Goal: Task Accomplishment & Management: Use online tool/utility

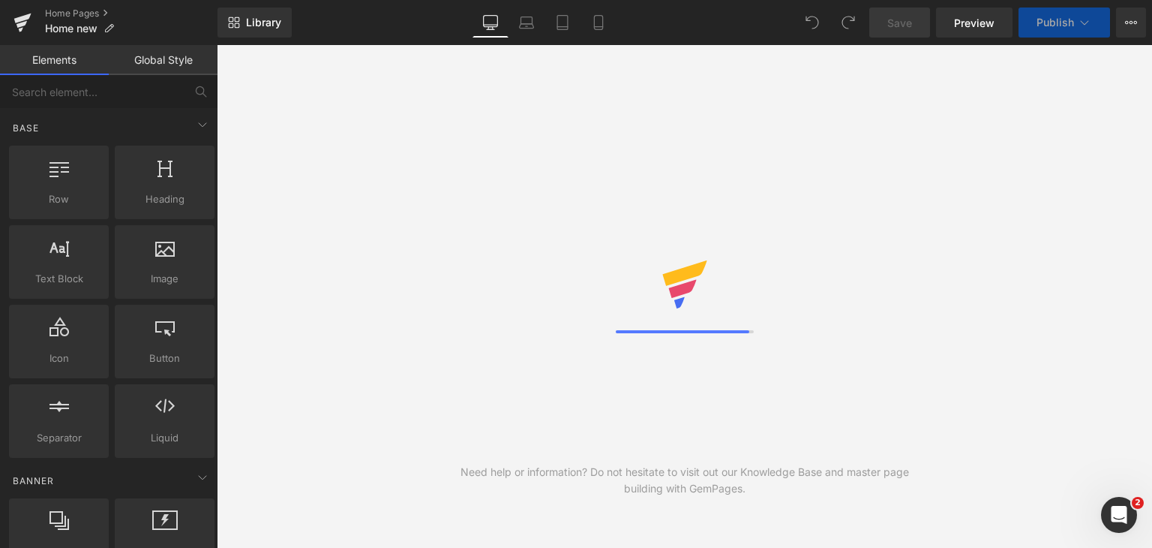
click at [724, 311] on div at bounding box center [685, 296] width 138 height 73
click at [525, 13] on link "Laptop" at bounding box center [527, 23] width 36 height 30
click at [526, 17] on icon at bounding box center [526, 20] width 11 height 7
click at [645, 283] on div at bounding box center [685, 296] width 138 height 73
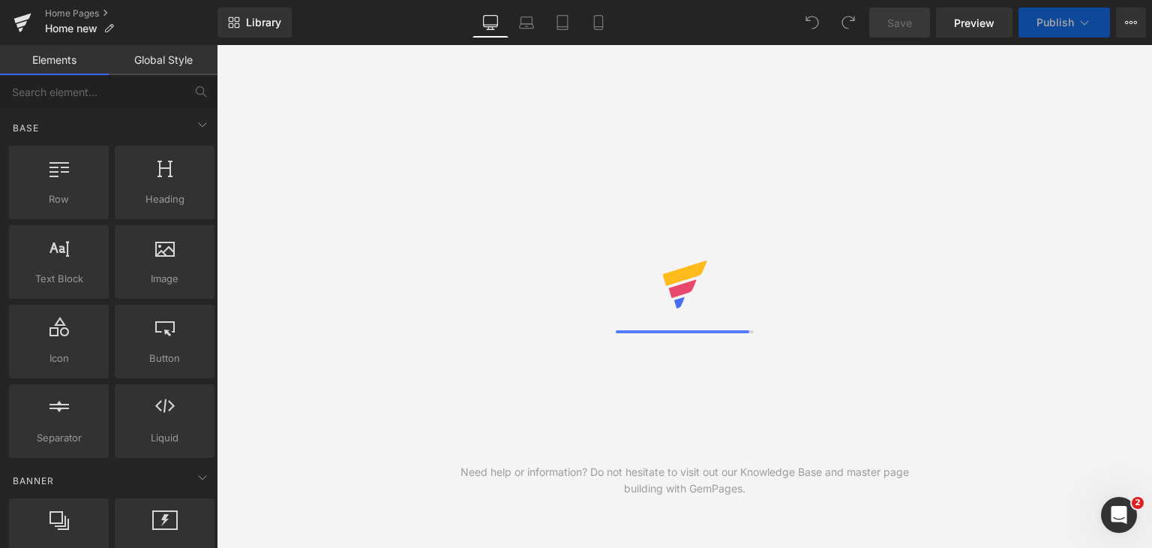
click at [645, 283] on div at bounding box center [685, 296] width 138 height 73
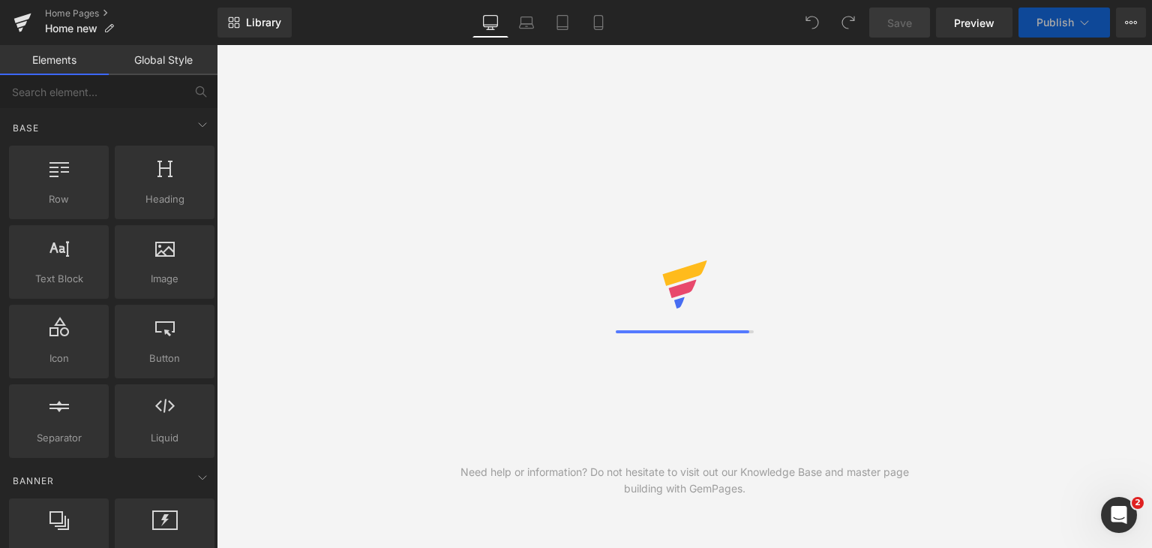
click at [903, 153] on div "Need help or information? Do not hesitate to visit out our Knowledge Base and m…" at bounding box center [684, 296] width 935 height 503
click at [203, 481] on icon at bounding box center [203, 477] width 18 height 18
click at [194, 476] on icon at bounding box center [203, 477] width 18 height 18
click at [61, 521] on icon at bounding box center [60, 520] width 20 height 20
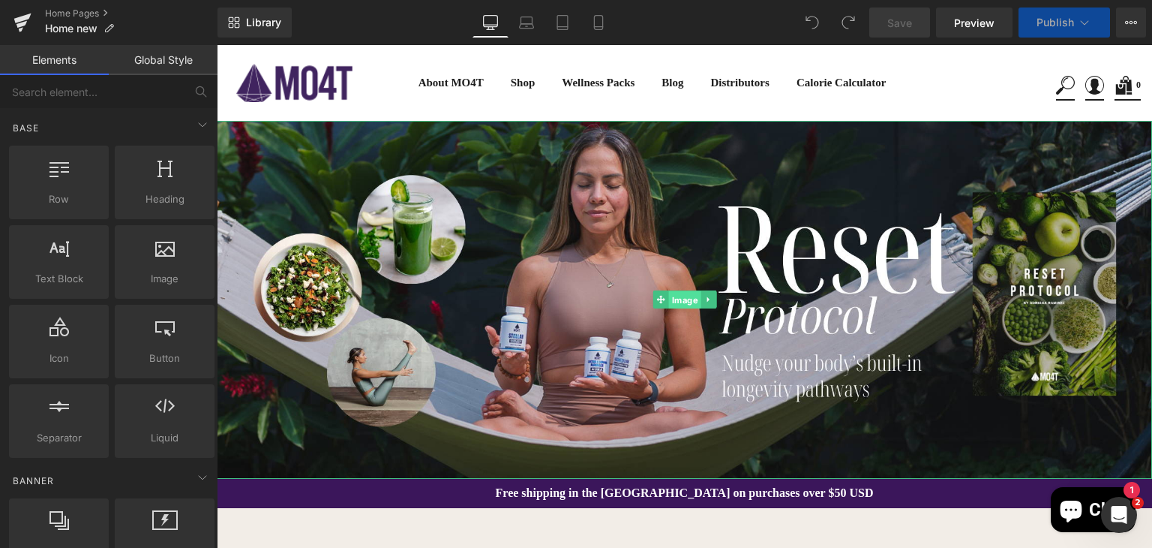
click at [677, 297] on span "Image" at bounding box center [684, 300] width 32 height 18
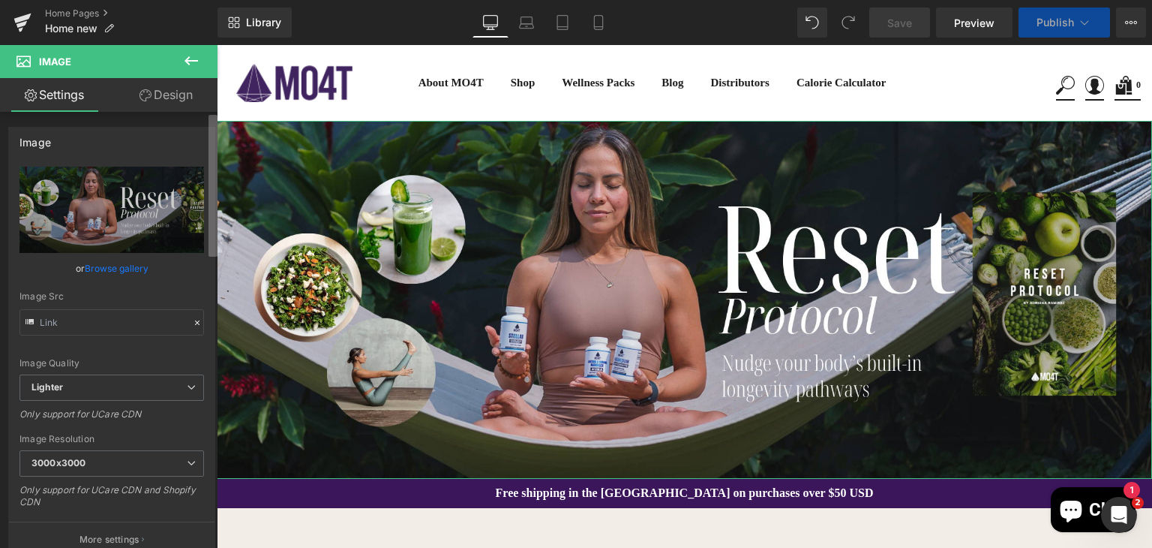
click at [215, 256] on b at bounding box center [213, 186] width 9 height 142
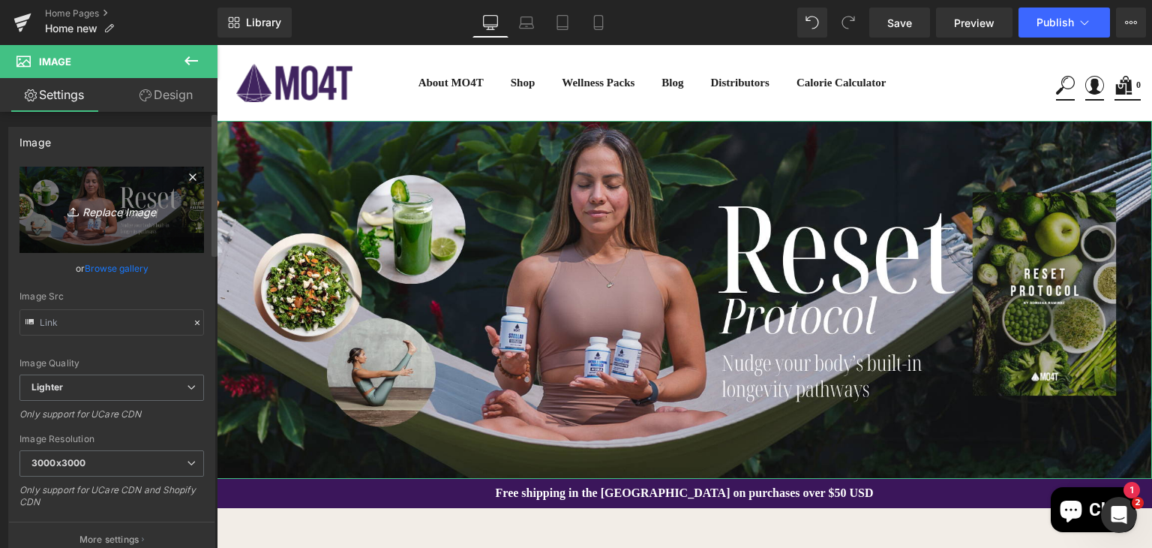
click at [123, 204] on icon "Replace Image" at bounding box center [112, 209] width 120 height 19
type input "C:\fakepath\Plant-Sweet-Banner.png"
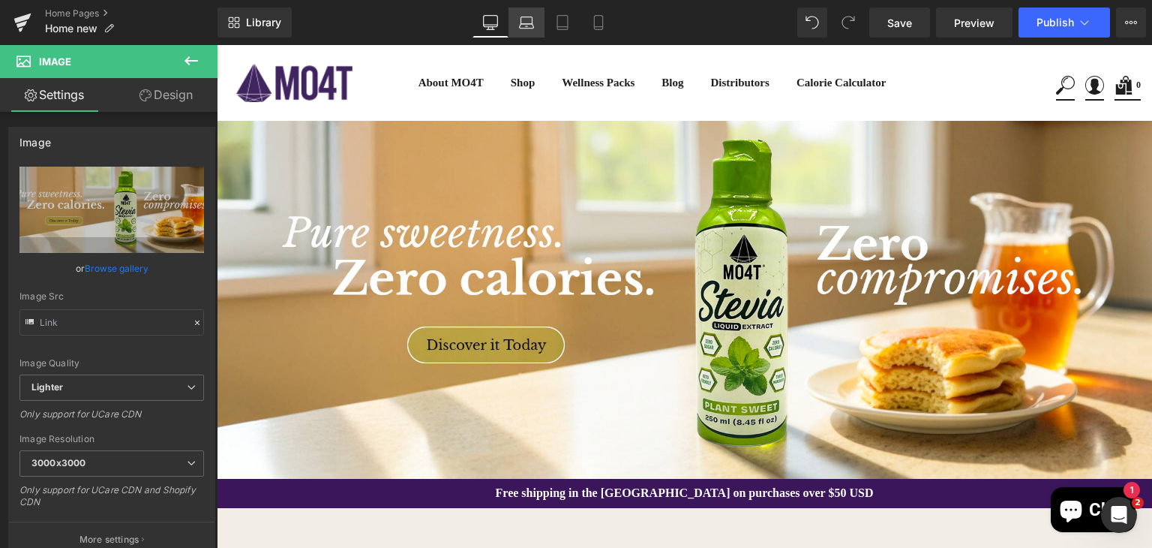
click at [527, 24] on icon at bounding box center [527, 26] width 14 height 5
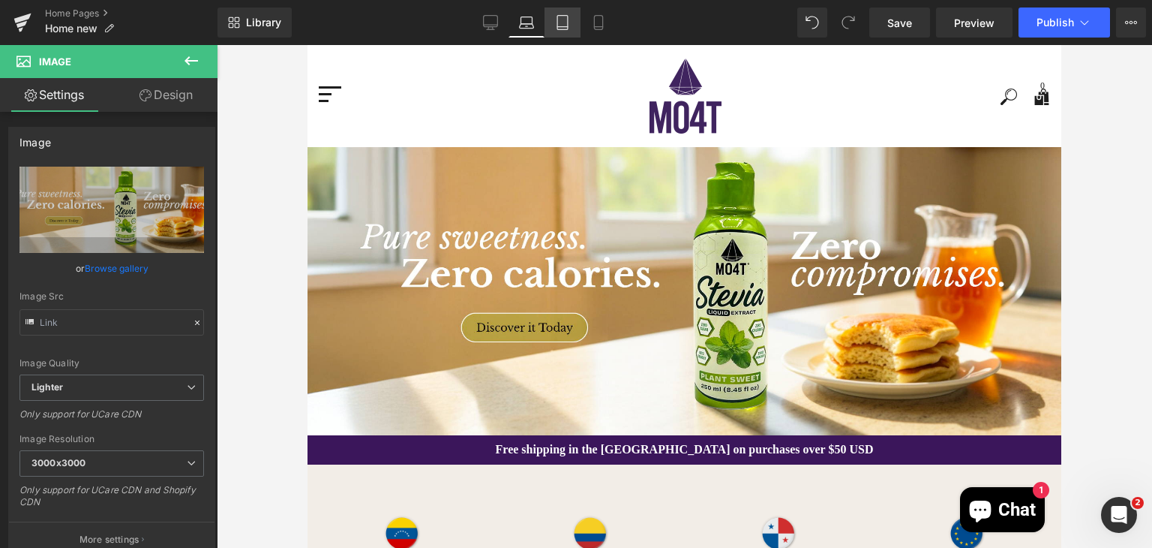
click at [564, 27] on icon at bounding box center [562, 27] width 11 height 0
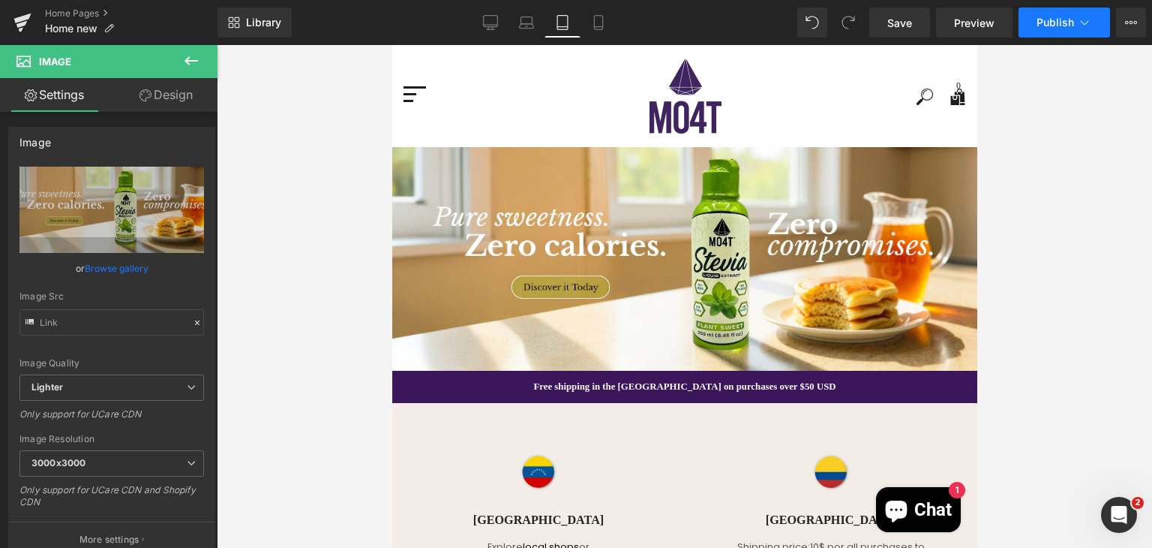
click at [1046, 22] on span "Publish" at bounding box center [1056, 23] width 38 height 12
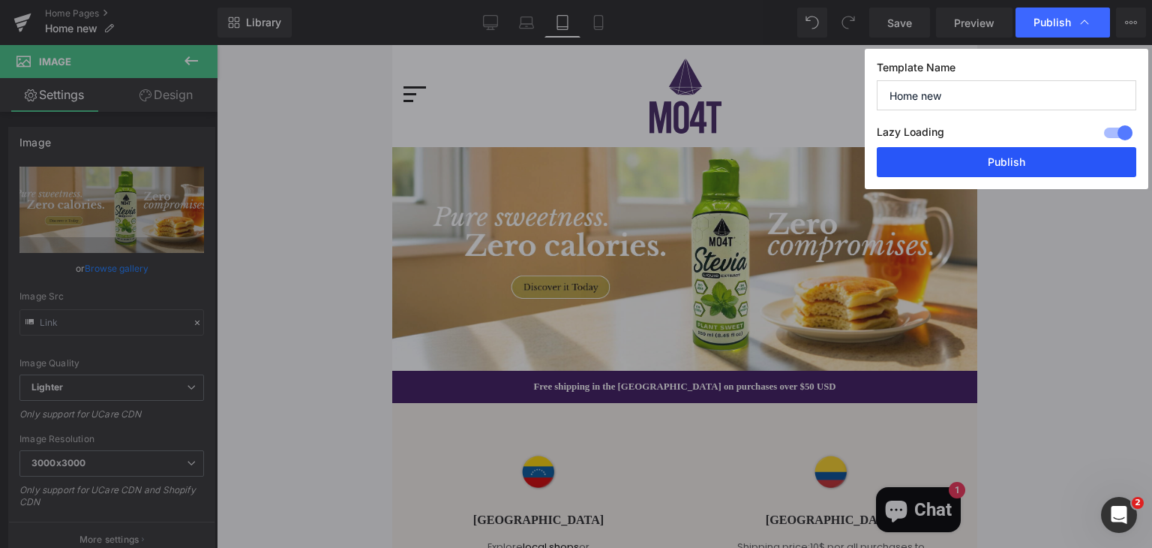
click at [1041, 162] on button "Publish" at bounding box center [1007, 162] width 260 height 30
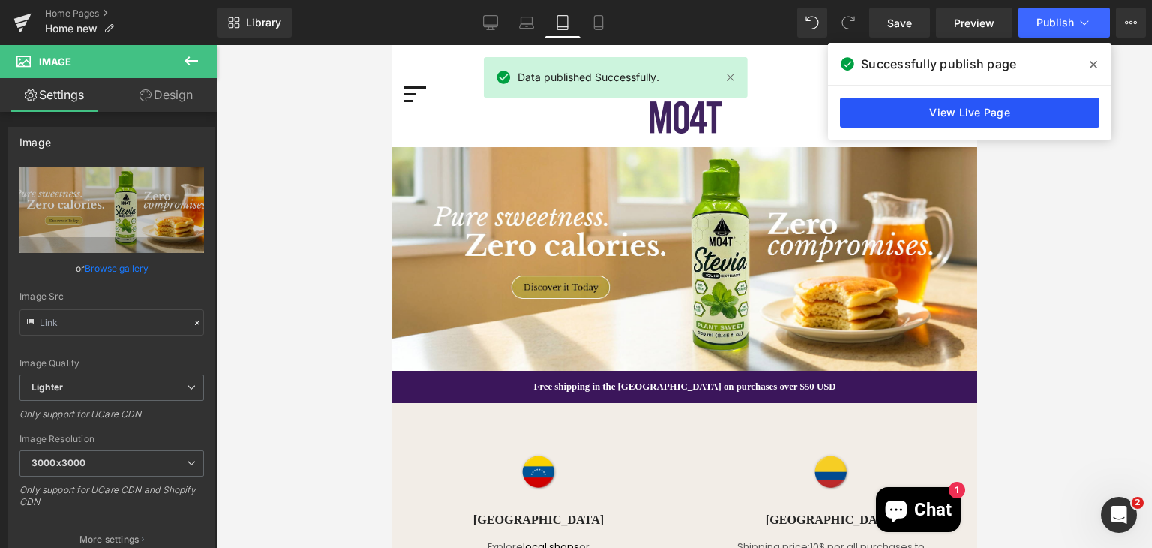
click at [1017, 114] on link "View Live Page" at bounding box center [970, 113] width 260 height 30
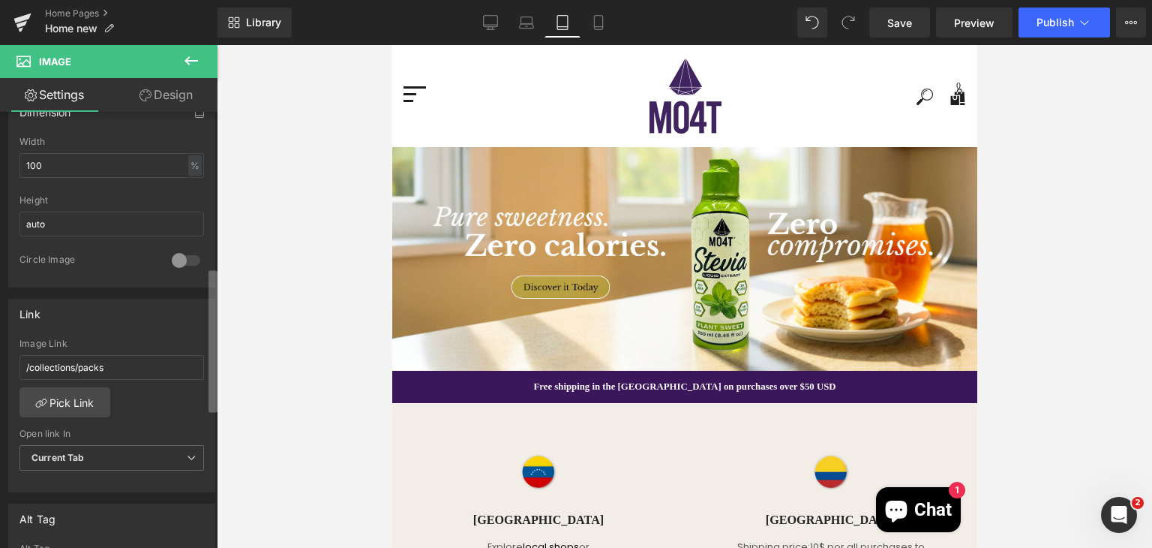
scroll to position [474, 0]
click at [227, 353] on div "Image You are previewing how the will restyle your page. You can not edit Eleme…" at bounding box center [576, 286] width 1152 height 573
drag, startPoint x: 117, startPoint y: 362, endPoint x: 19, endPoint y: 356, distance: 98.4
click at [20, 356] on input "/collections/packs" at bounding box center [112, 365] width 185 height 25
paste input "https://www.mo4t.com/collections/endulzante"
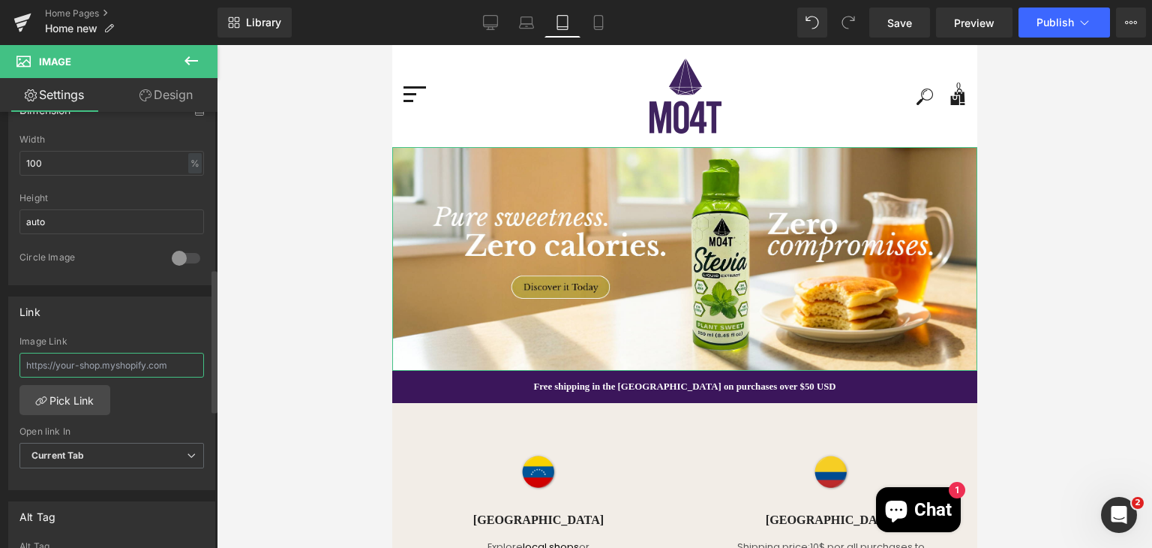
type input "https://www.mo4t.com/collections/endulzante"
drag, startPoint x: 328, startPoint y: 356, endPoint x: 309, endPoint y: 359, distance: 19.1
click at [328, 356] on div at bounding box center [684, 296] width 935 height 503
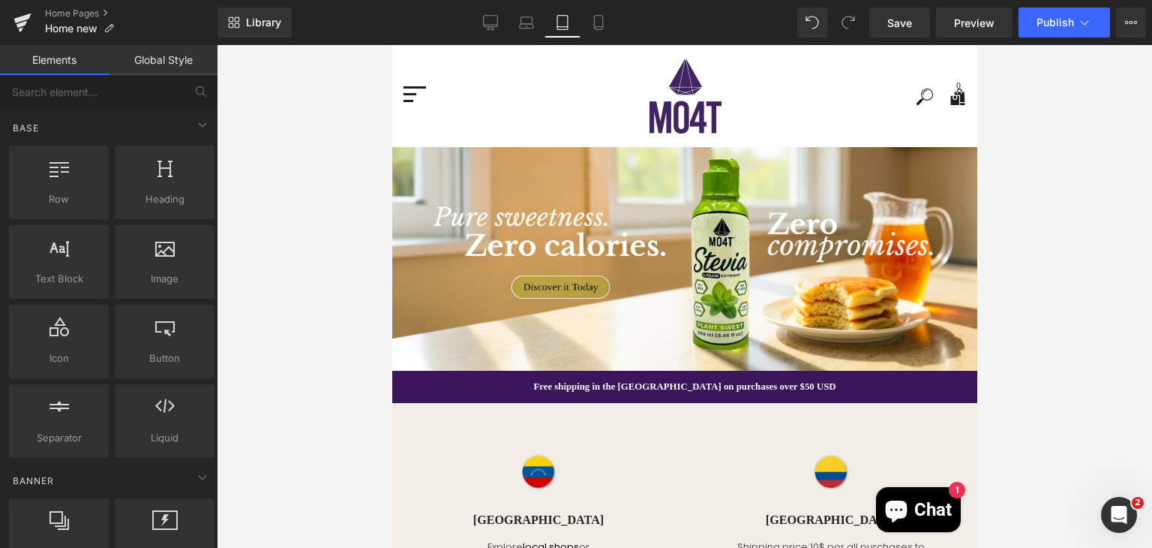
scroll to position [0, 0]
click at [273, 359] on div at bounding box center [684, 296] width 935 height 503
click at [56, 516] on icon at bounding box center [60, 520] width 20 height 20
click at [1146, 151] on div at bounding box center [684, 296] width 935 height 503
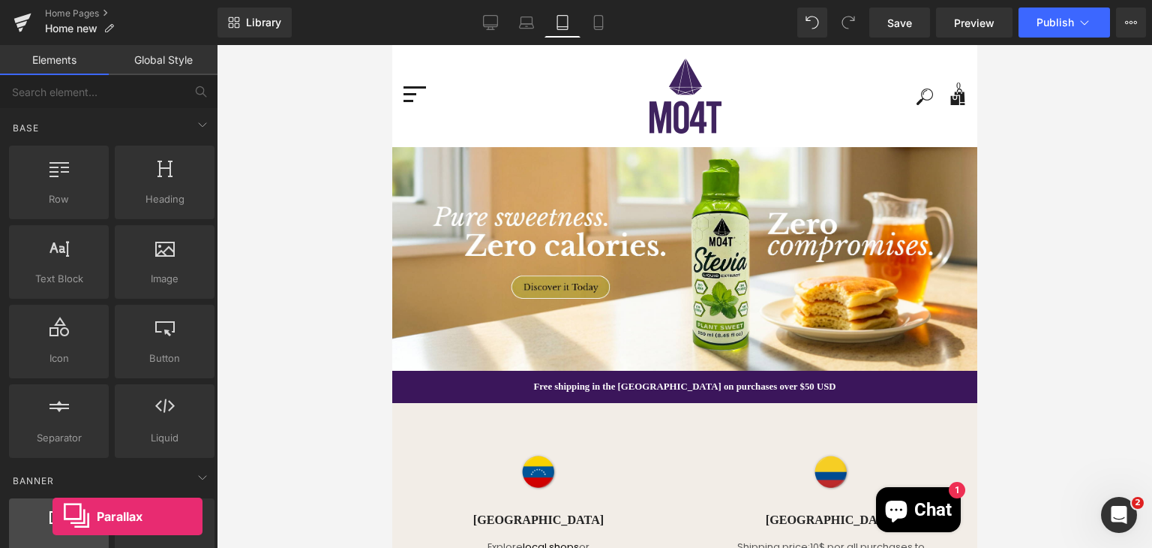
click at [53, 516] on icon at bounding box center [60, 520] width 20 height 20
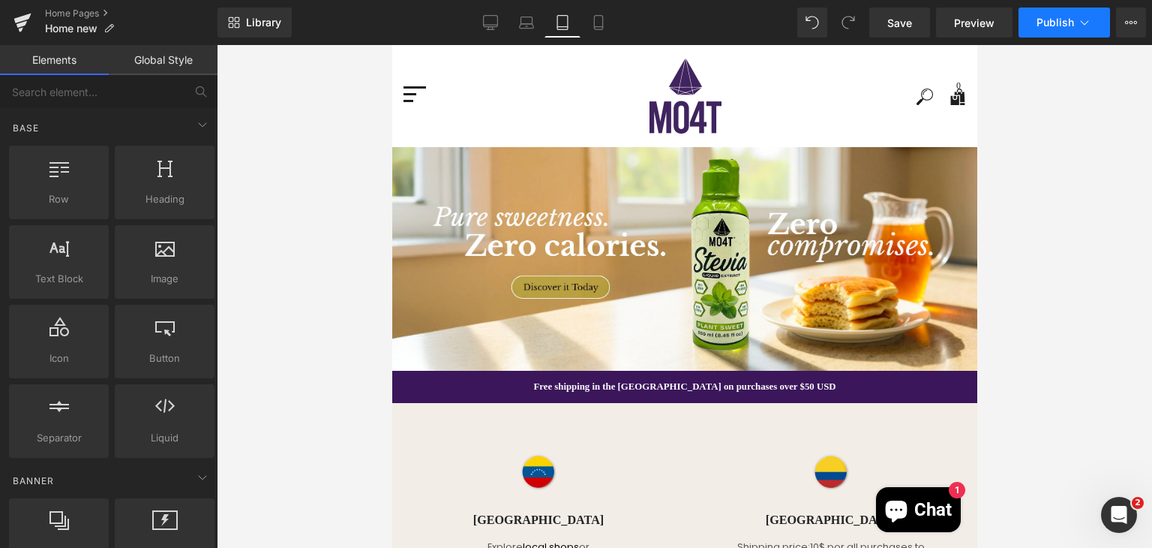
click at [1058, 24] on span "Publish" at bounding box center [1056, 23] width 38 height 12
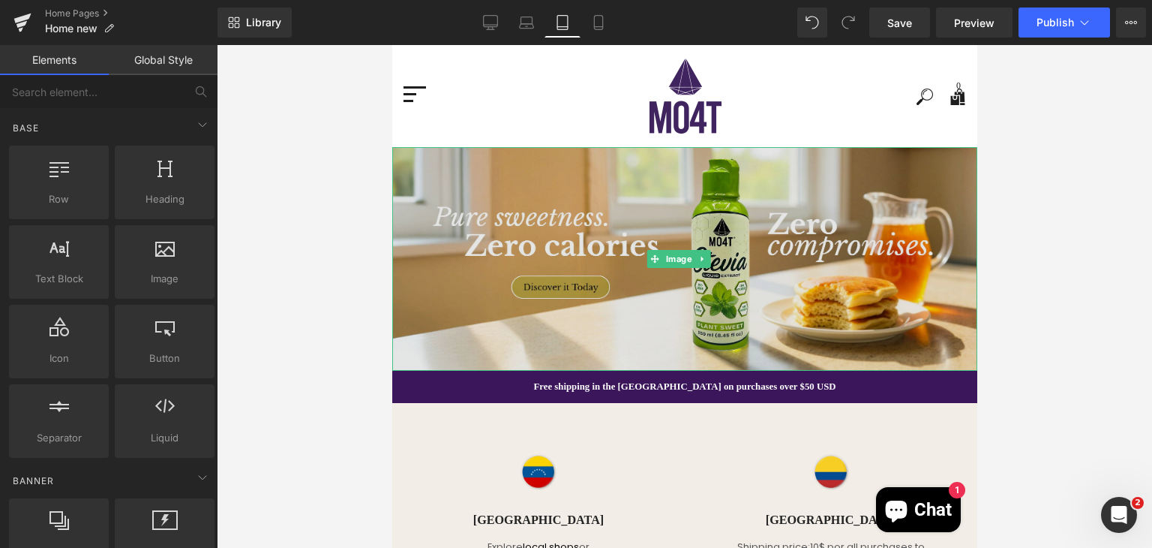
click at [598, 222] on img at bounding box center [684, 259] width 585 height 224
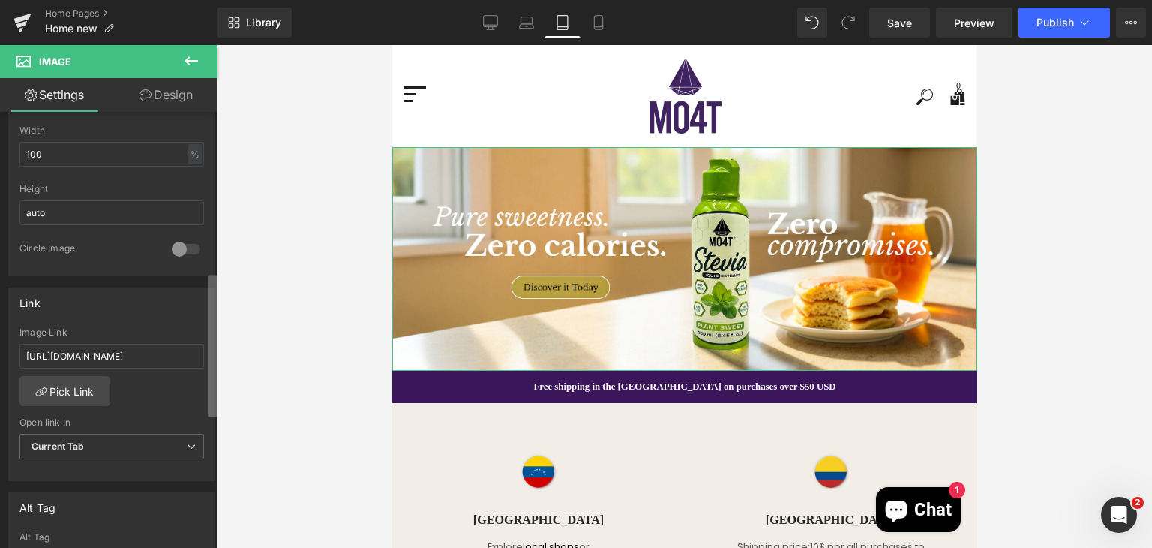
scroll to position [489, 0]
click at [218, 410] on div "Parallax You are previewing how the will restyle your page. You can not edit El…" at bounding box center [576, 286] width 1152 height 573
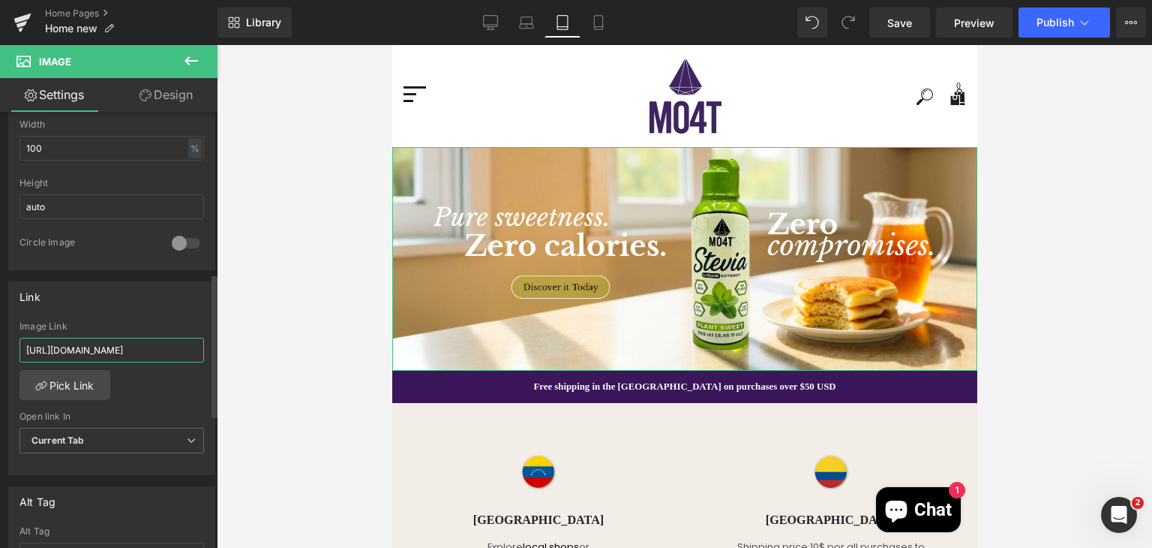
click at [173, 351] on input "https://www.mo4t.com/collections/endulzante" at bounding box center [112, 350] width 185 height 25
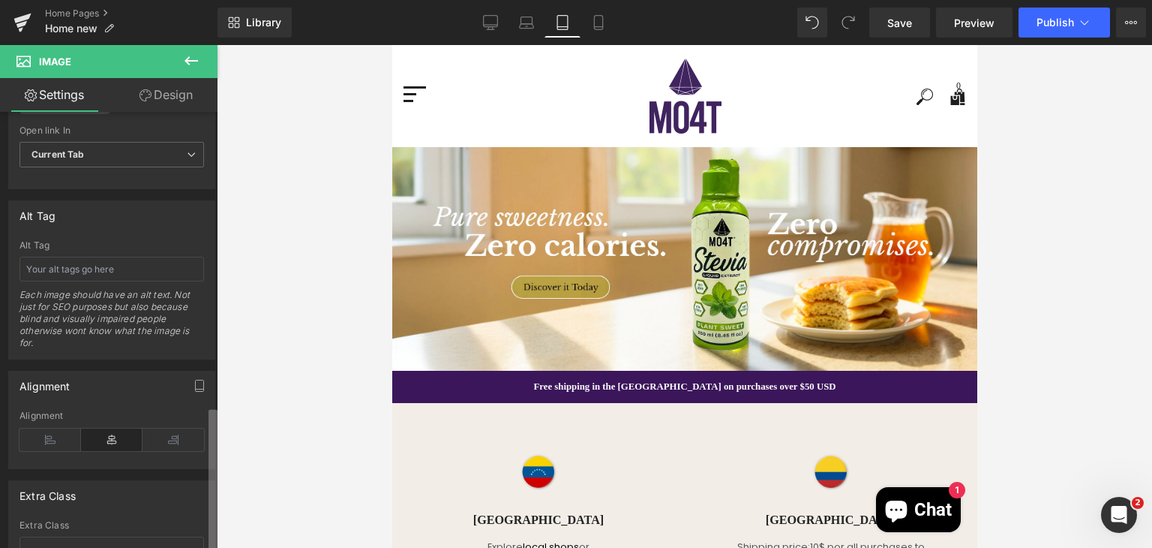
scroll to position [893, 0]
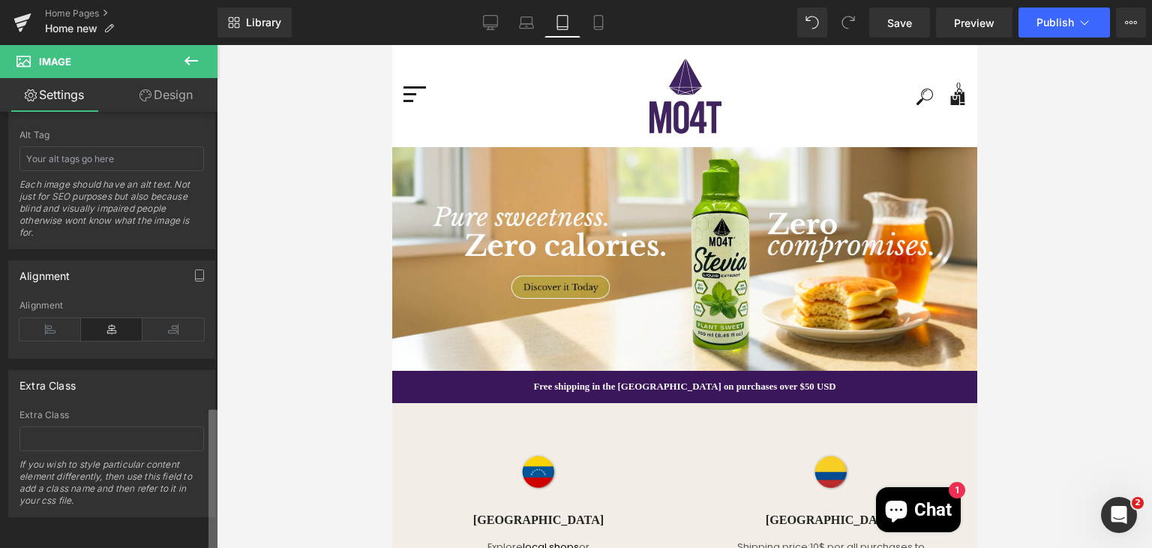
click at [224, 538] on div "Parallax You are previewing how the will restyle your page. You can not edit El…" at bounding box center [576, 286] width 1152 height 573
click at [162, 527] on div "Image https://ucarecdn.com/8c9910d1-be58-44c2-b1f6-bada478ae708/-/format/auto/-…" at bounding box center [112, 333] width 224 height 443
click at [271, 407] on div at bounding box center [684, 296] width 935 height 503
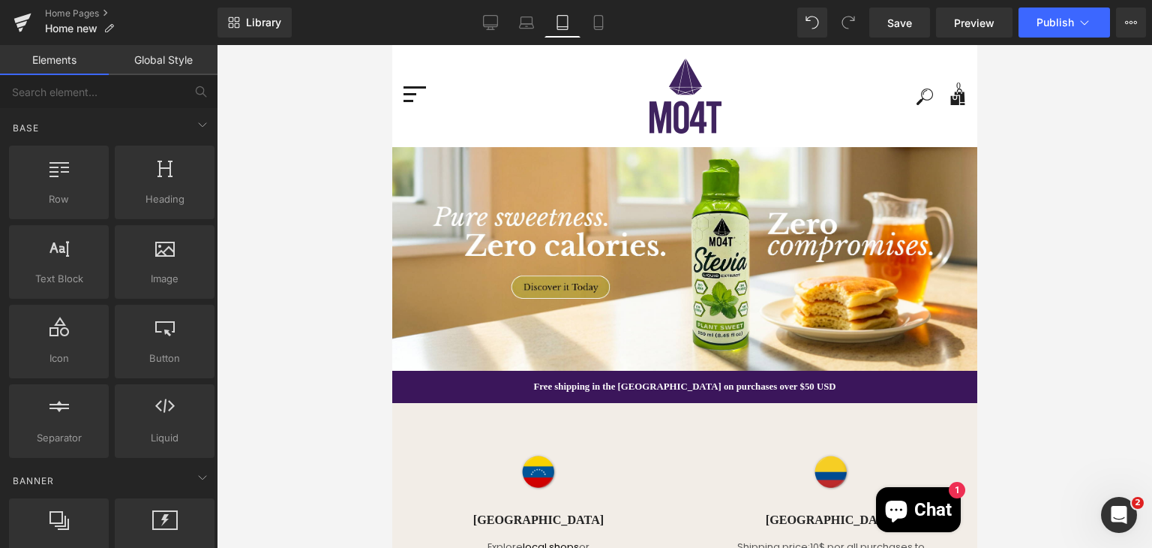
click at [278, 295] on div at bounding box center [684, 296] width 935 height 503
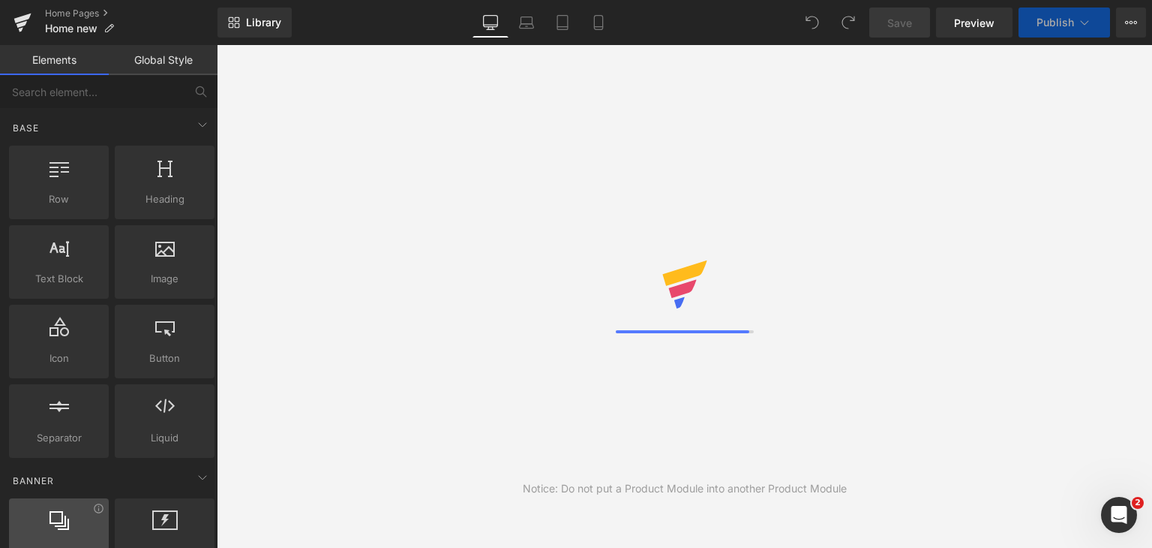
click at [54, 529] on div at bounding box center [59, 527] width 91 height 34
click at [50, 524] on icon at bounding box center [60, 520] width 20 height 20
click at [195, 479] on icon at bounding box center [203, 477] width 18 height 18
click at [195, 478] on icon at bounding box center [203, 477] width 18 height 18
click at [53, 524] on icon at bounding box center [60, 520] width 20 height 20
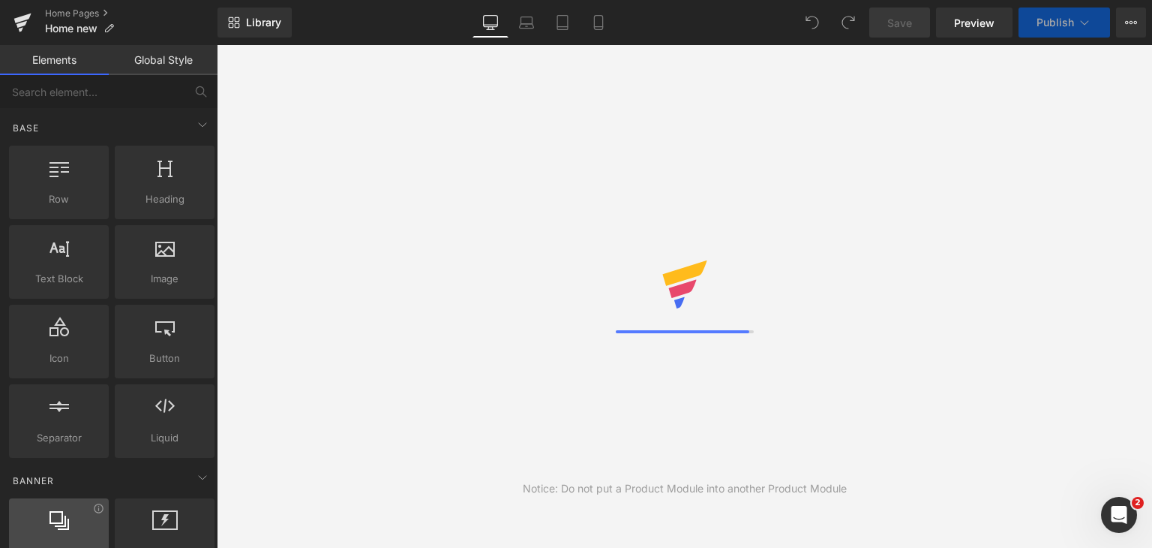
click at [68, 522] on div at bounding box center [59, 527] width 91 height 34
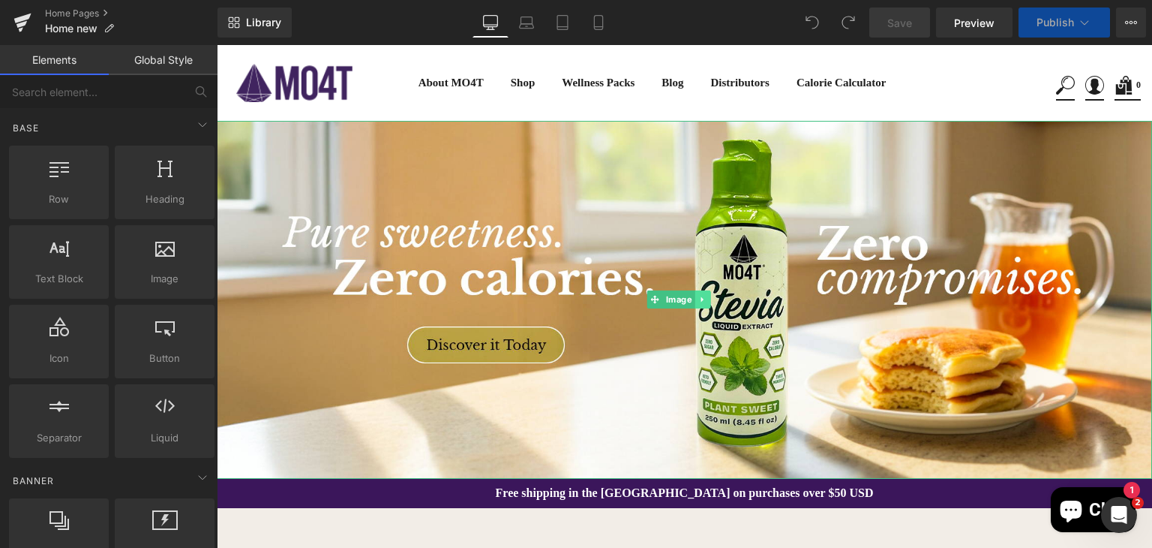
click at [705, 299] on icon at bounding box center [702, 299] width 8 height 9
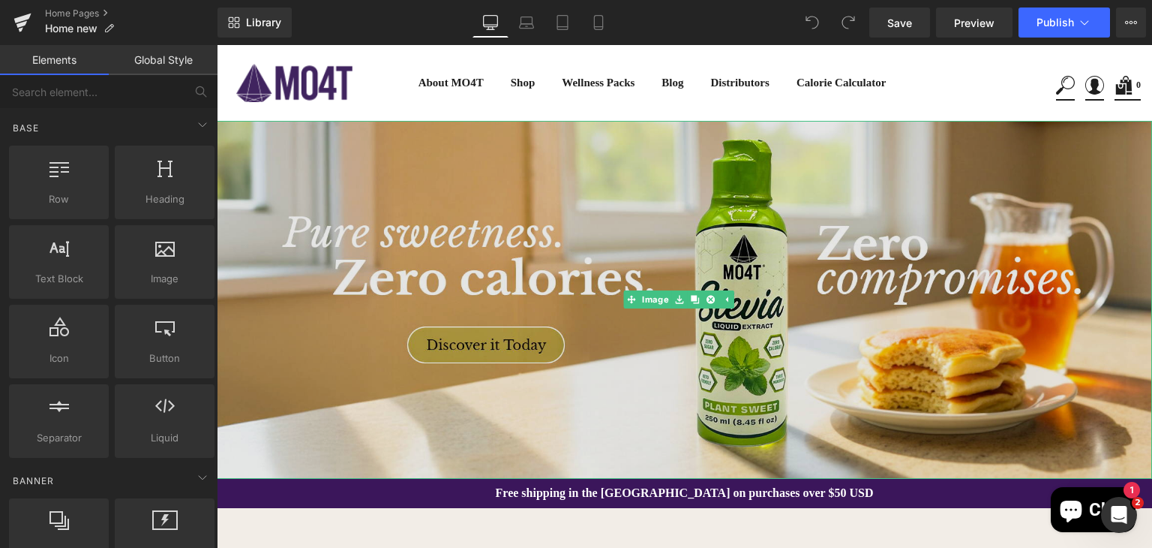
click at [643, 298] on div "Image" at bounding box center [684, 300] width 935 height 358
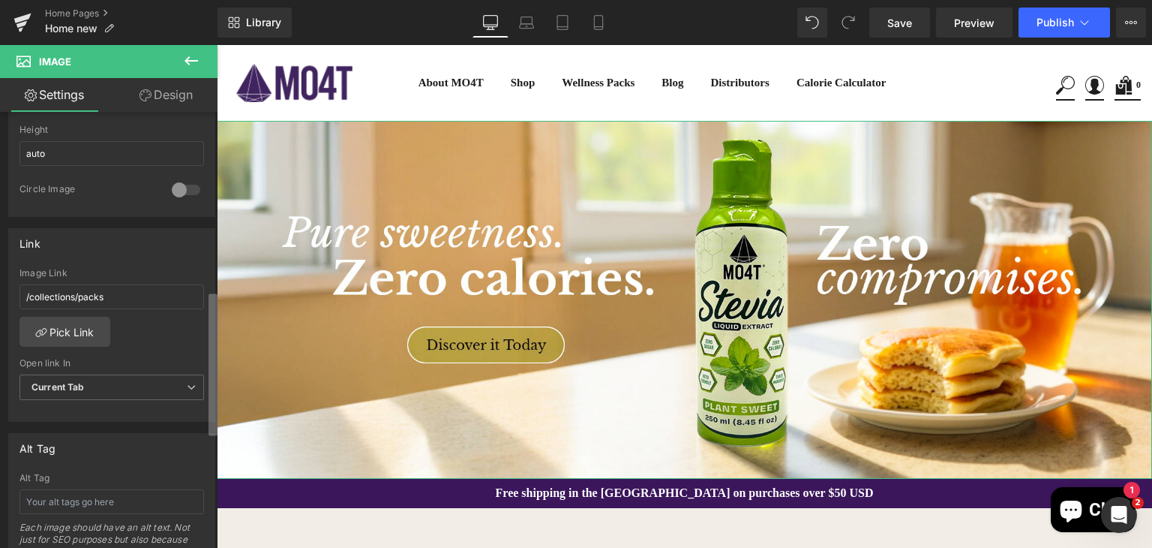
scroll to position [544, 0]
click at [216, 426] on b at bounding box center [213, 365] width 9 height 142
click at [87, 331] on link "Pick Link" at bounding box center [65, 330] width 91 height 30
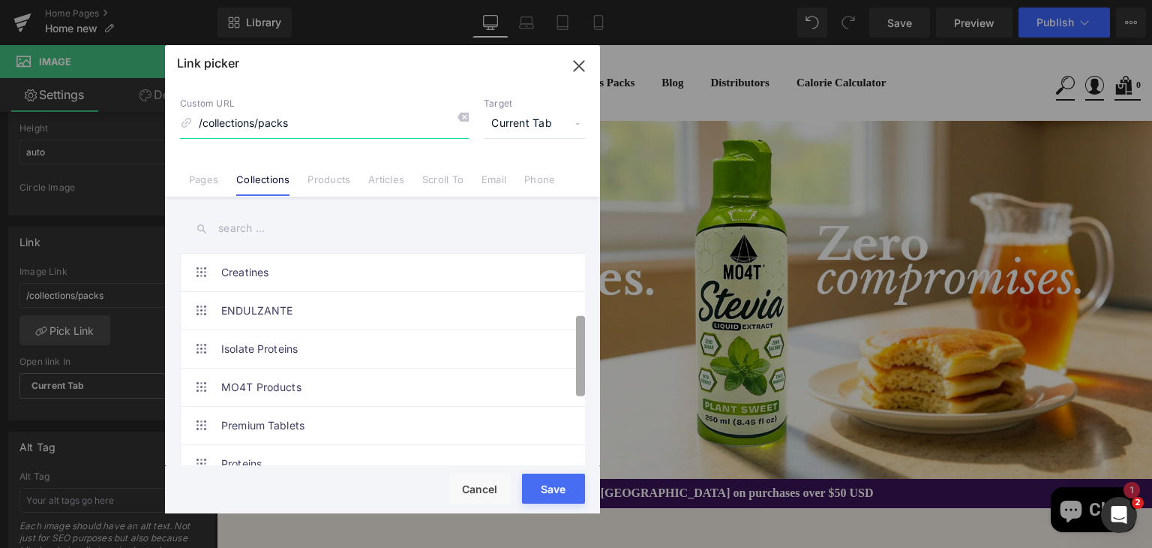
click at [594, 368] on div "Packs Accesories Collagens Concentrate Proteins Creatines ENDULZANTE Isolate Pr…" at bounding box center [382, 333] width 435 height 272
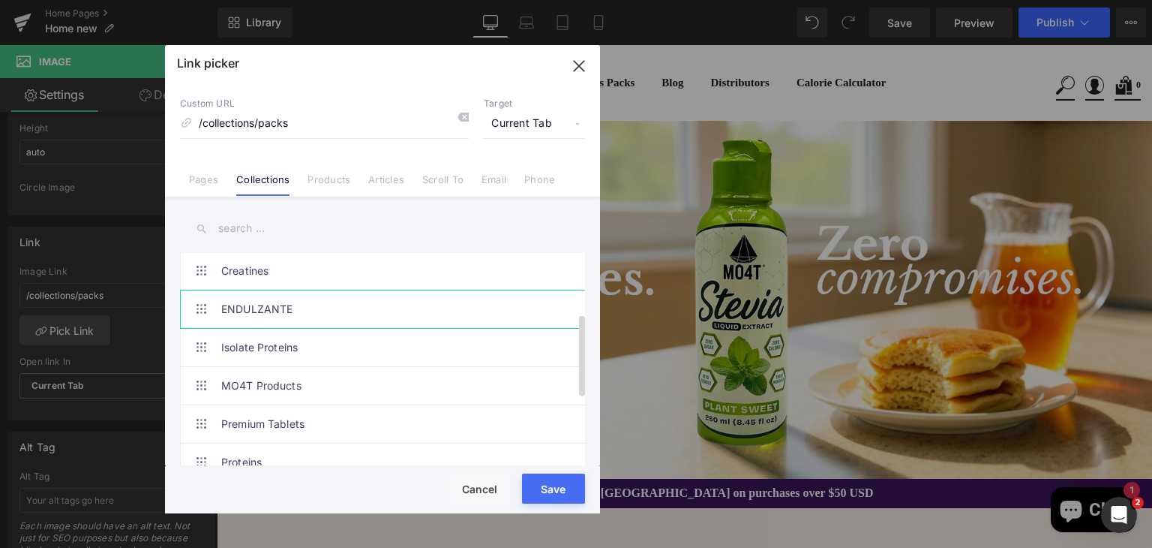
click at [259, 302] on link "ENDULZANTE" at bounding box center [386, 309] width 330 height 38
click at [550, 485] on div "Loading Product Data" at bounding box center [576, 488] width 108 height 17
click at [554, 494] on div "Loading Product Data" at bounding box center [576, 488] width 108 height 17
click at [545, 491] on div "Loading Product Data" at bounding box center [576, 488] width 108 height 17
click at [545, 482] on div "Loading Product Data" at bounding box center [576, 488] width 108 height 17
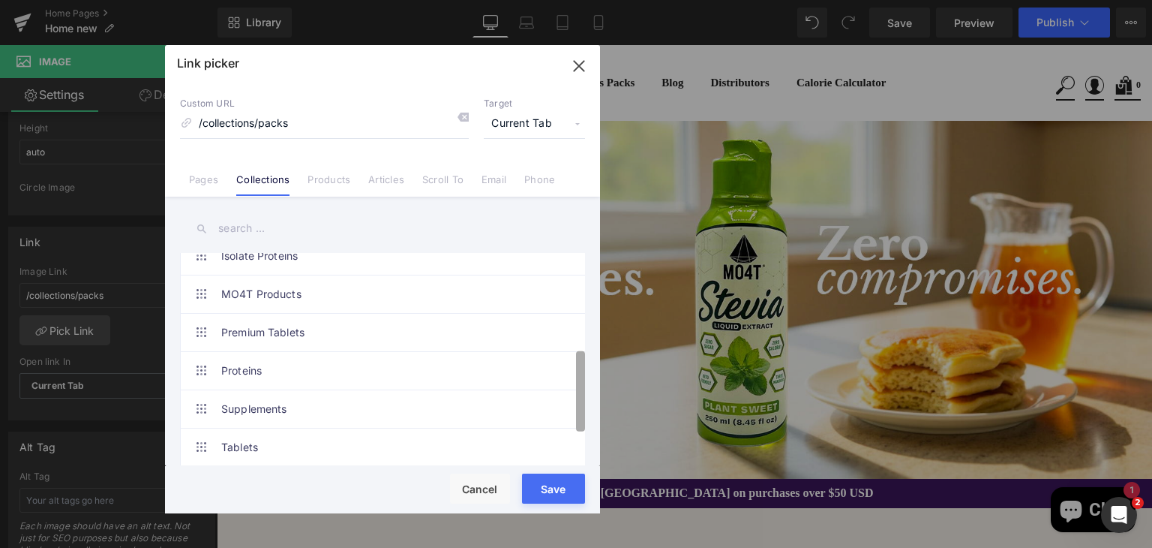
click at [586, 418] on div "Packs Accesories Collagens Concentrate Proteins Creatines ENDULZANTE Isolate Pr…" at bounding box center [382, 333] width 435 height 272
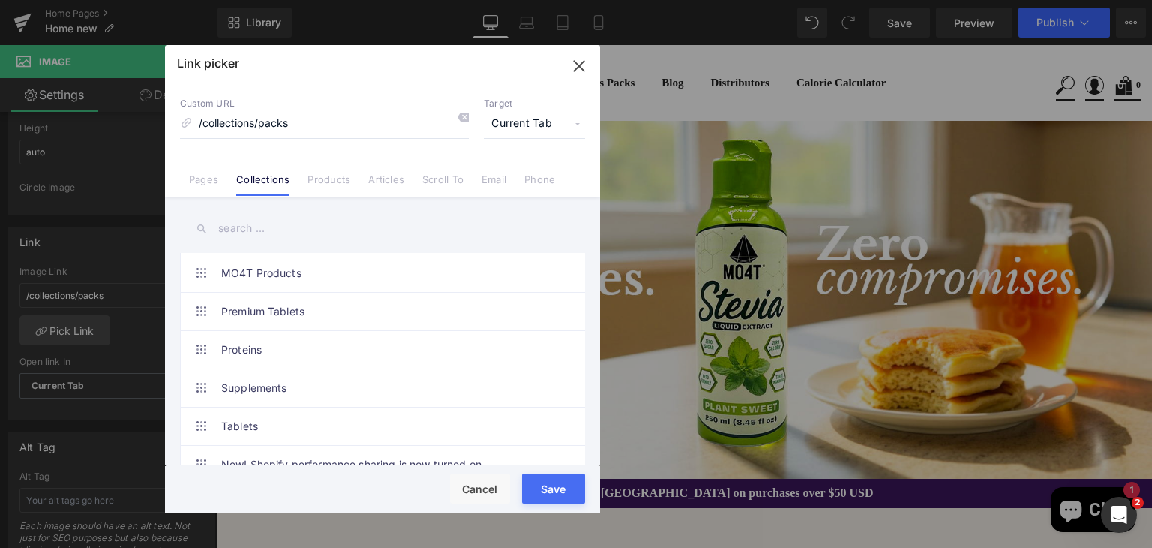
click at [550, 478] on button "Save" at bounding box center [553, 488] width 63 height 30
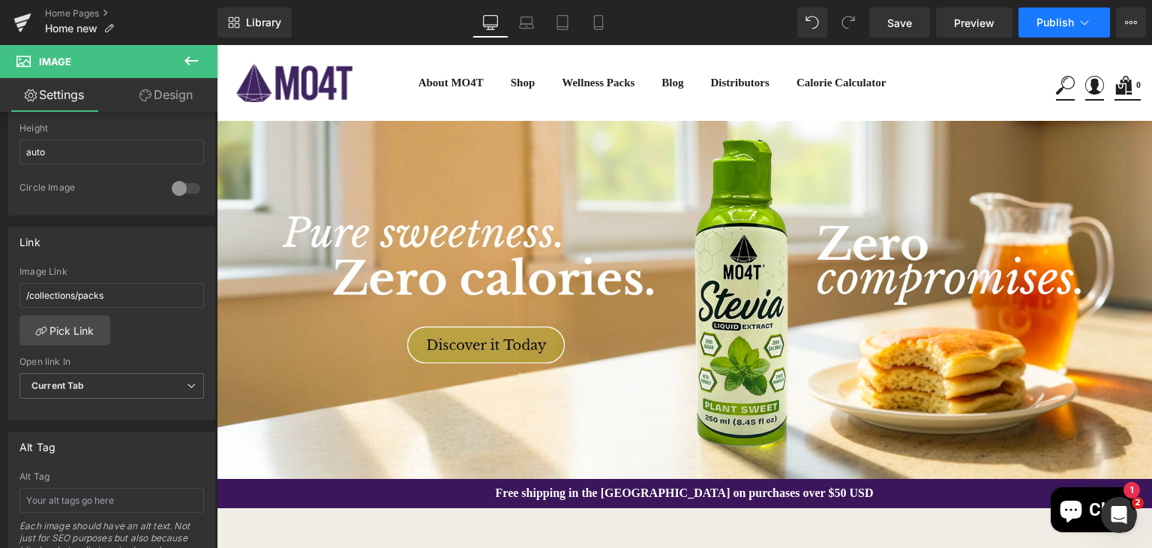
click at [1050, 21] on span "Publish" at bounding box center [1056, 23] width 38 height 12
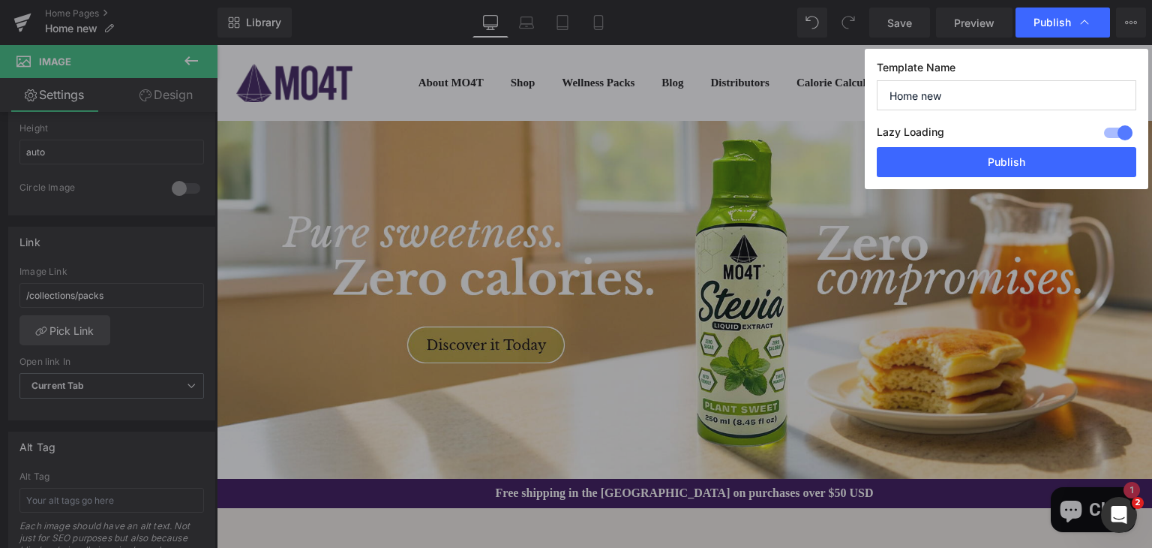
click at [1050, 21] on span "Publish" at bounding box center [1053, 23] width 38 height 14
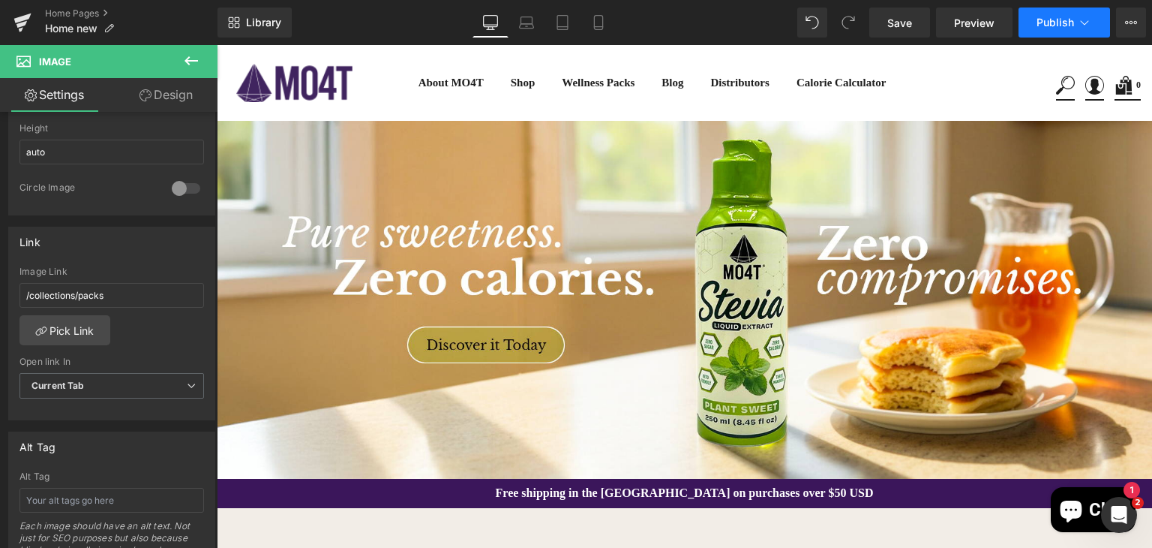
click at [1050, 21] on span "Publish" at bounding box center [1056, 23] width 38 height 12
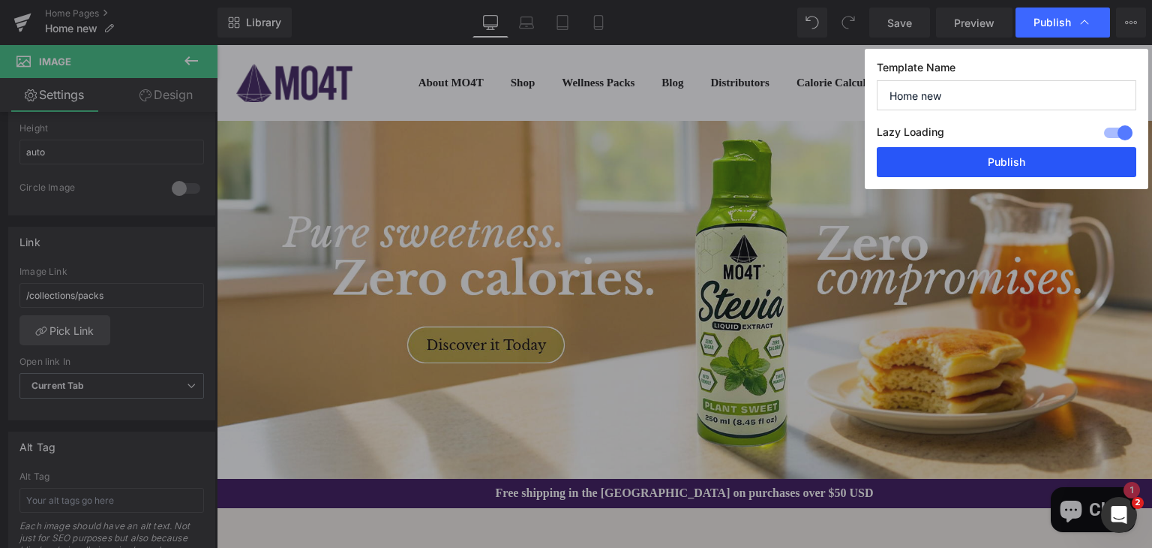
drag, startPoint x: 1002, startPoint y: 158, endPoint x: 935, endPoint y: 20, distance: 153.0
click at [1002, 158] on button "Publish" at bounding box center [1007, 162] width 260 height 30
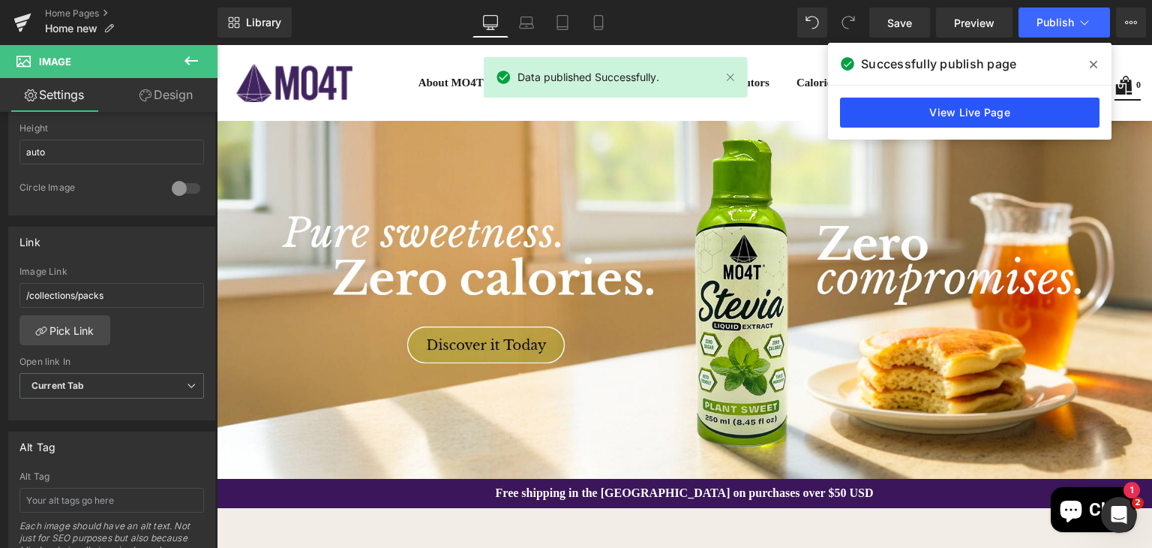
click at [981, 112] on link "View Live Page" at bounding box center [970, 113] width 260 height 30
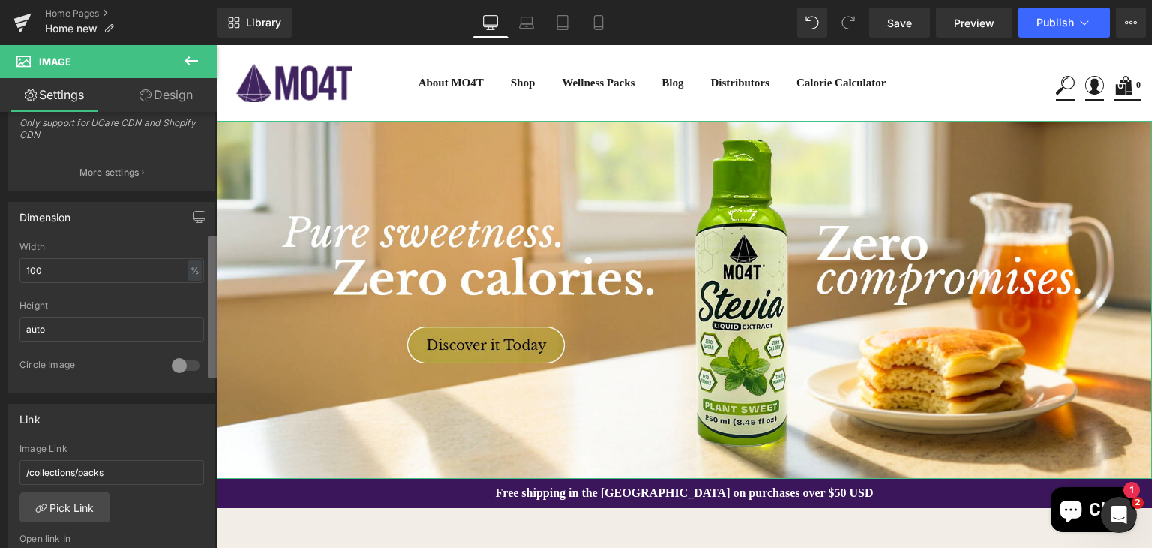
scroll to position [372, 0]
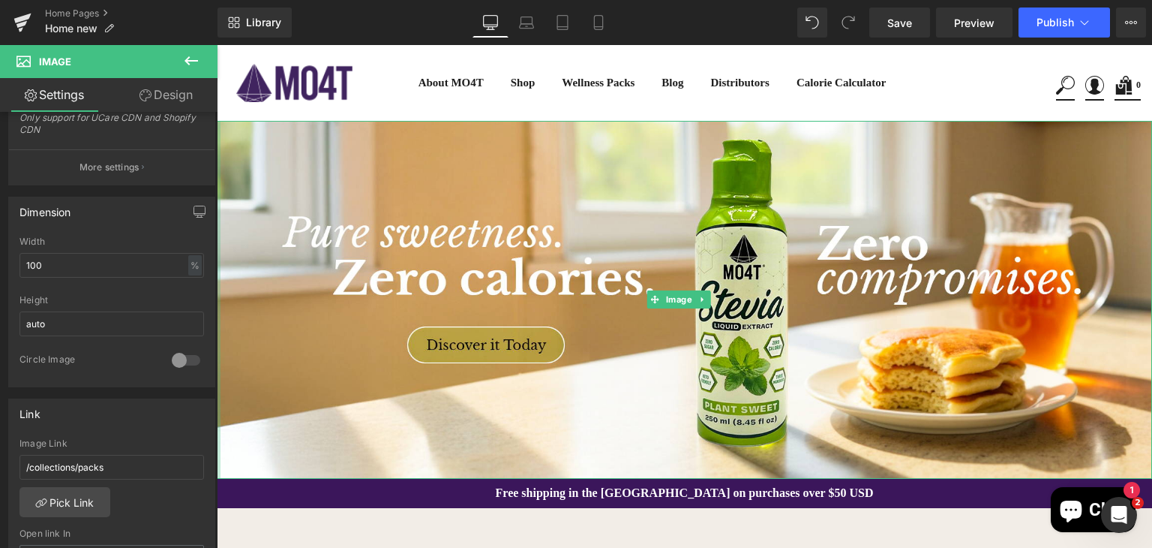
click at [218, 247] on div "Image" at bounding box center [684, 300] width 935 height 358
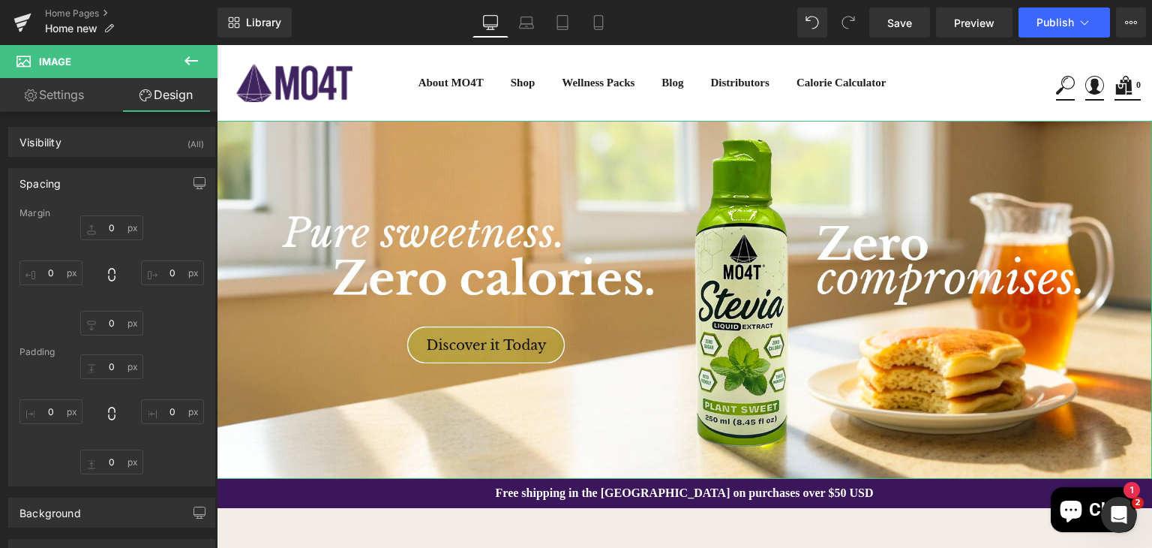
click at [73, 97] on link "Settings" at bounding box center [54, 95] width 109 height 34
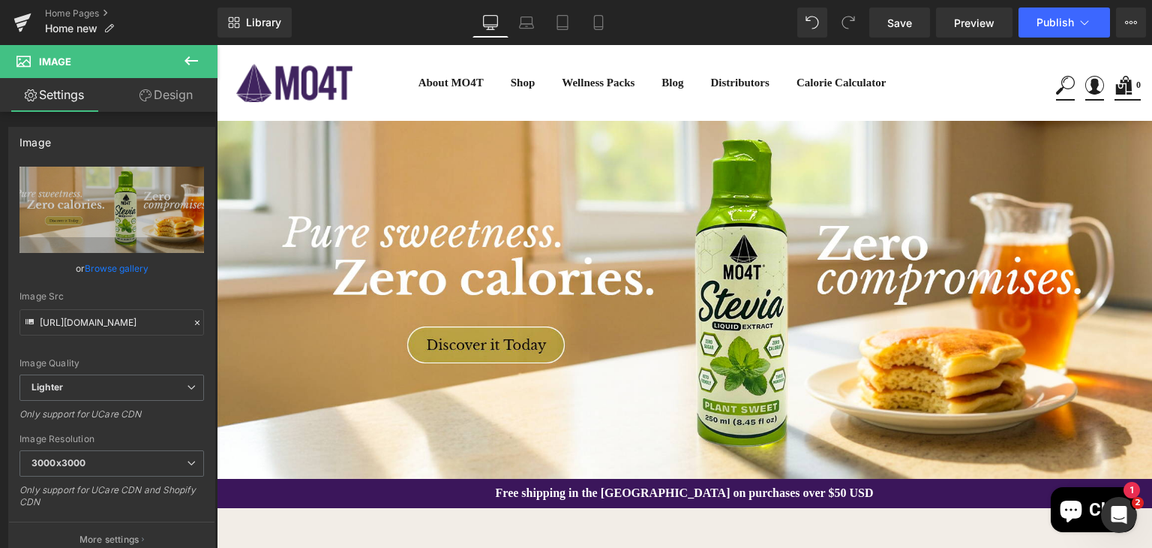
click at [196, 62] on icon at bounding box center [191, 61] width 18 height 18
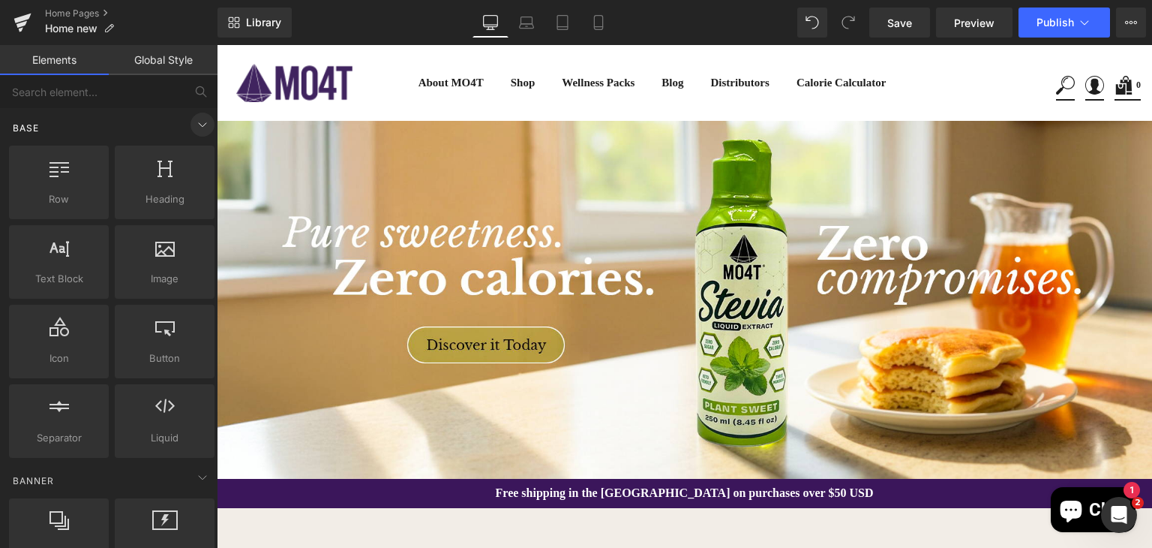
click at [198, 123] on icon at bounding box center [203, 125] width 18 height 18
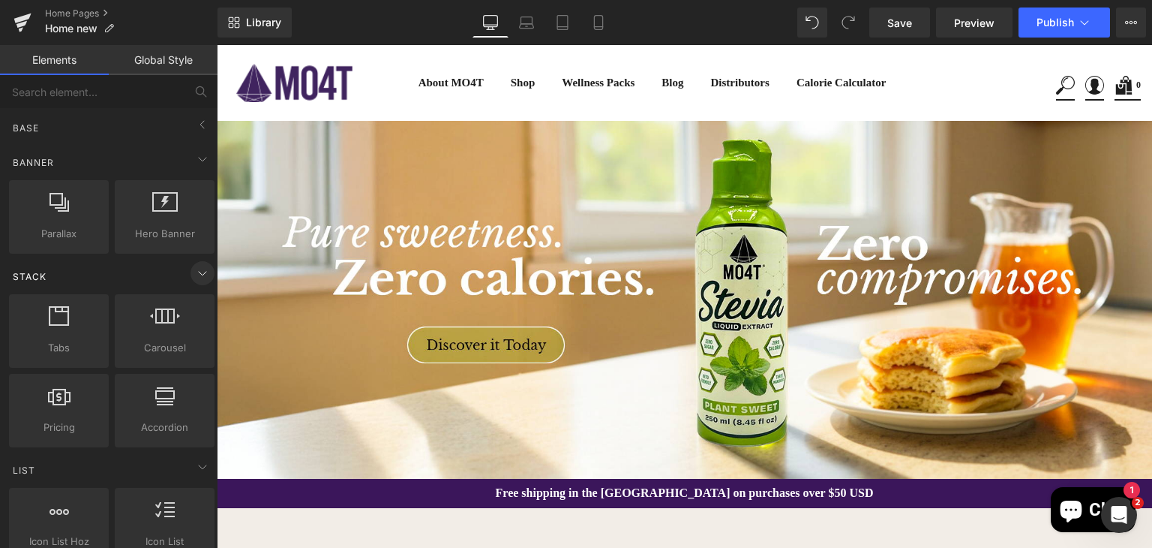
click at [194, 274] on icon at bounding box center [203, 273] width 18 height 18
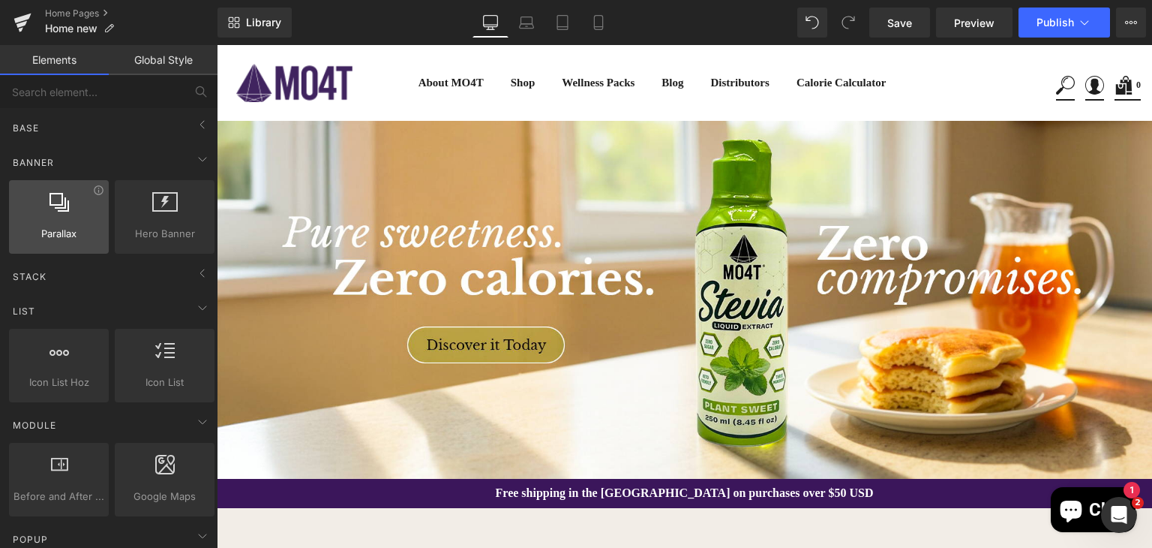
click at [70, 224] on div at bounding box center [59, 209] width 91 height 34
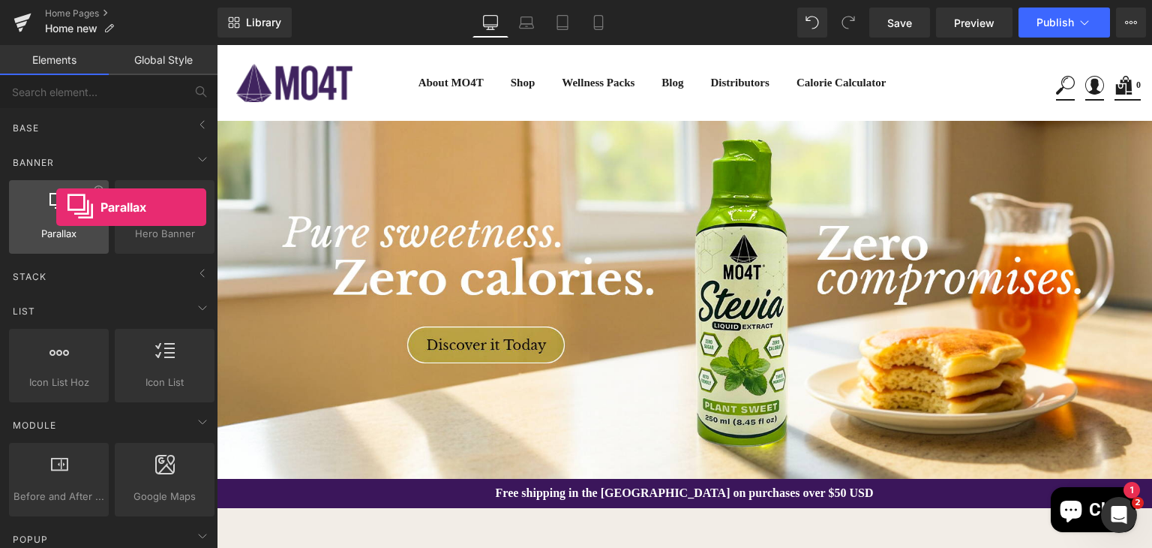
click at [56, 207] on icon at bounding box center [60, 202] width 20 height 20
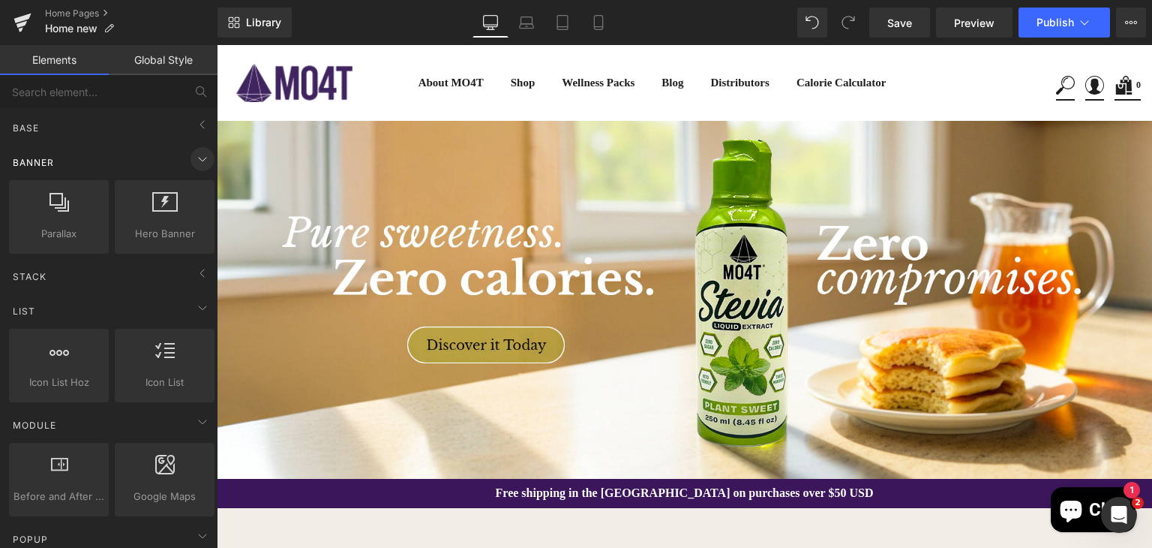
click at [199, 160] on icon at bounding box center [203, 160] width 8 height 4
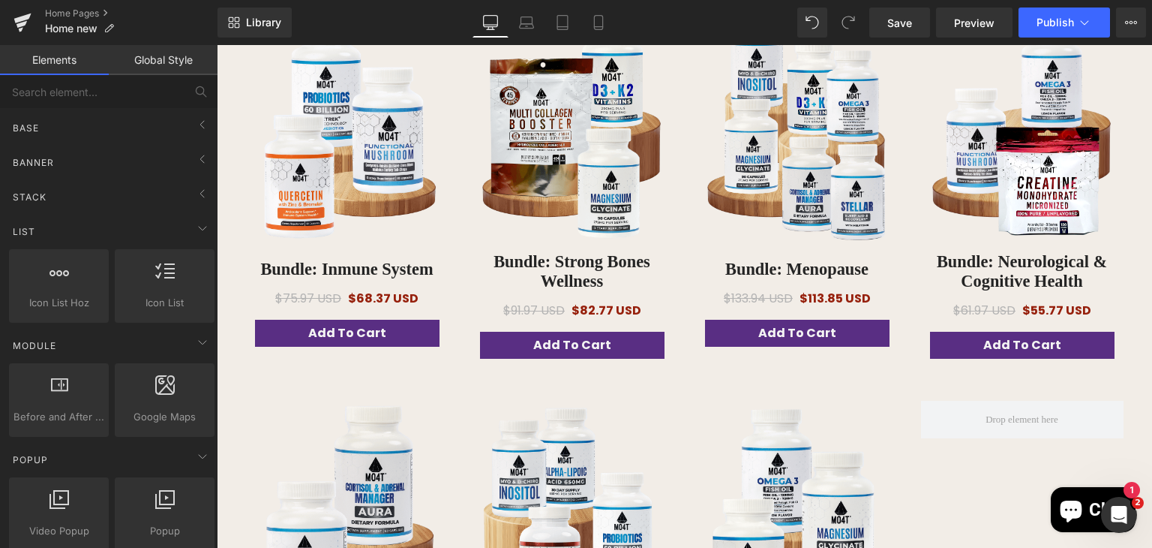
scroll to position [0, 0]
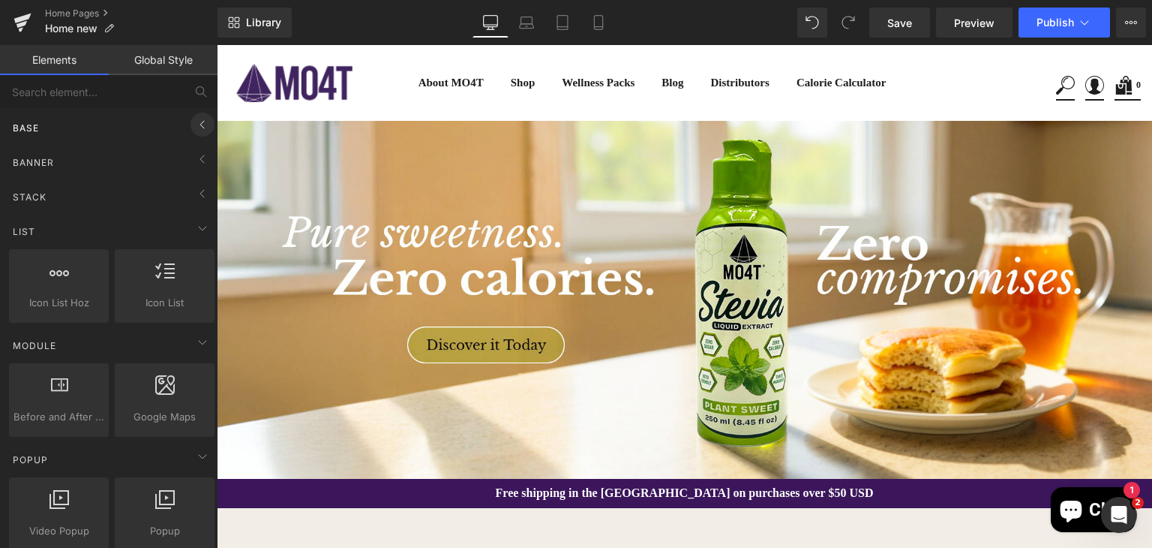
click at [194, 119] on icon at bounding box center [203, 125] width 18 height 18
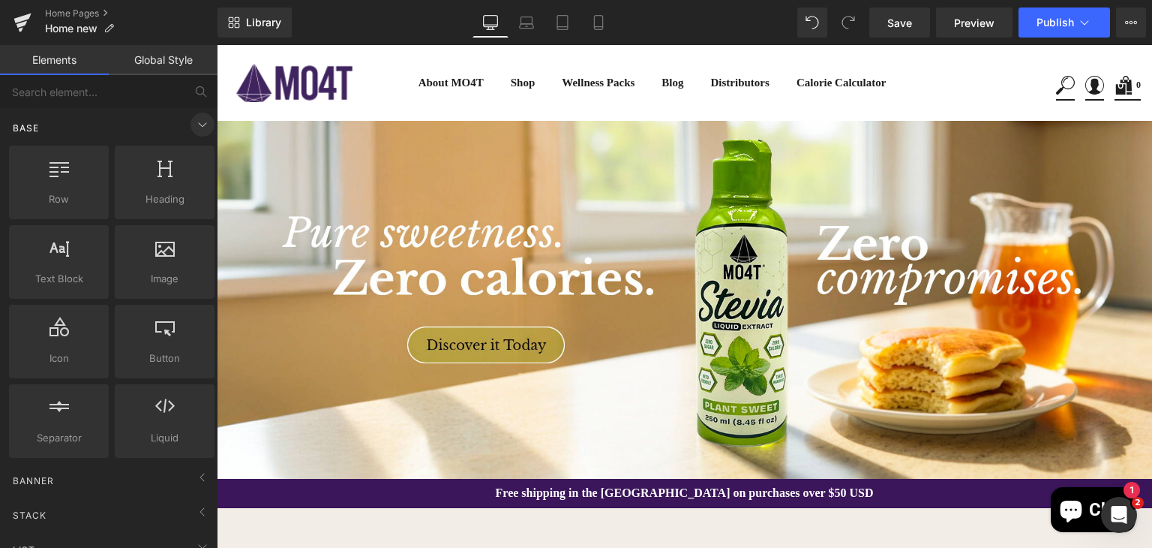
click at [195, 124] on icon at bounding box center [203, 125] width 18 height 18
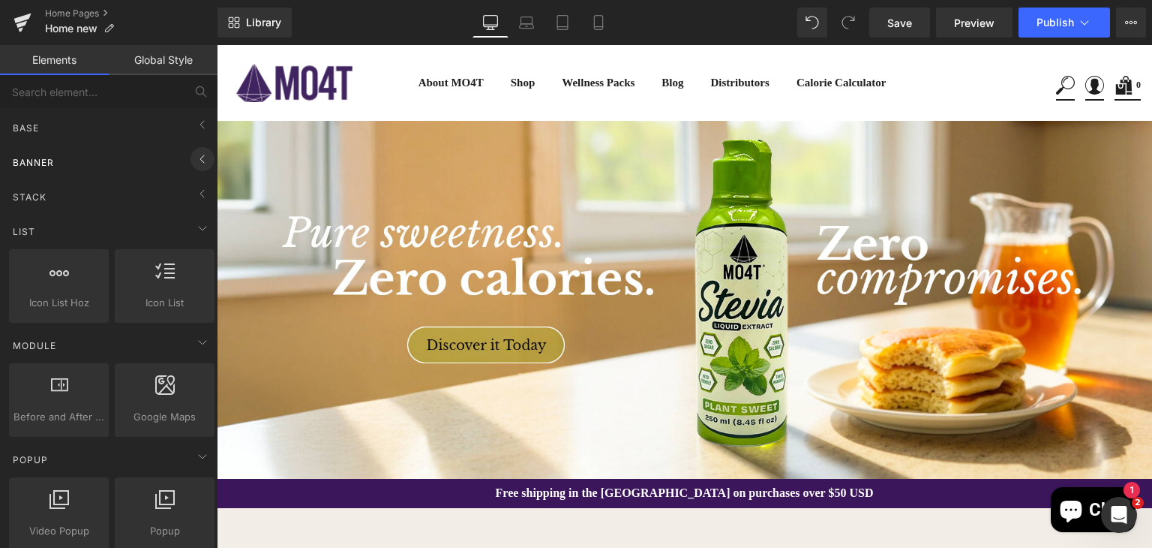
click at [200, 161] on icon at bounding box center [202, 159] width 4 height 8
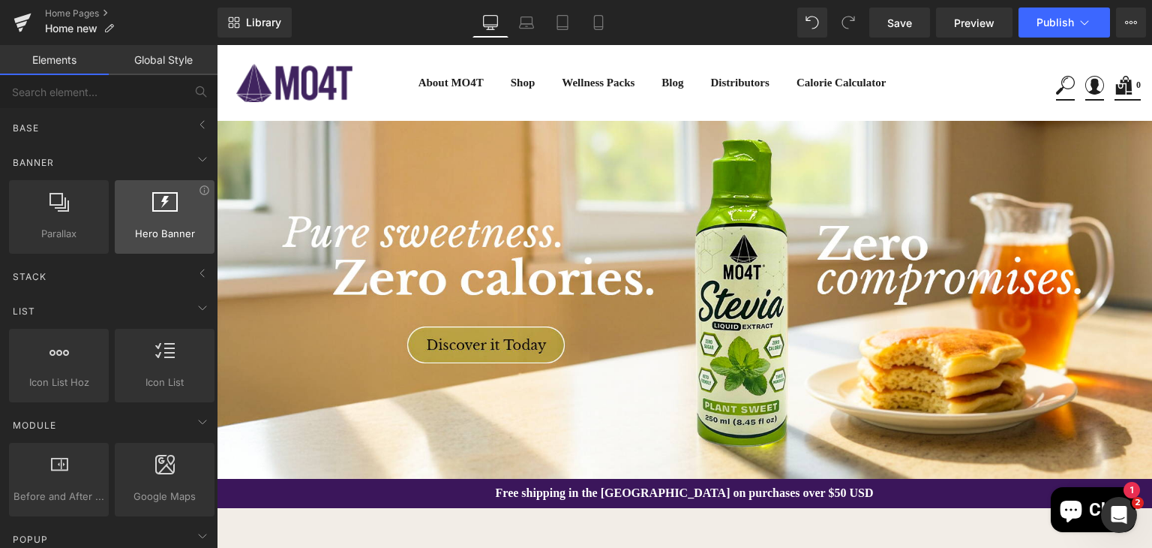
click at [158, 226] on span "Hero Banner" at bounding box center [164, 234] width 91 height 16
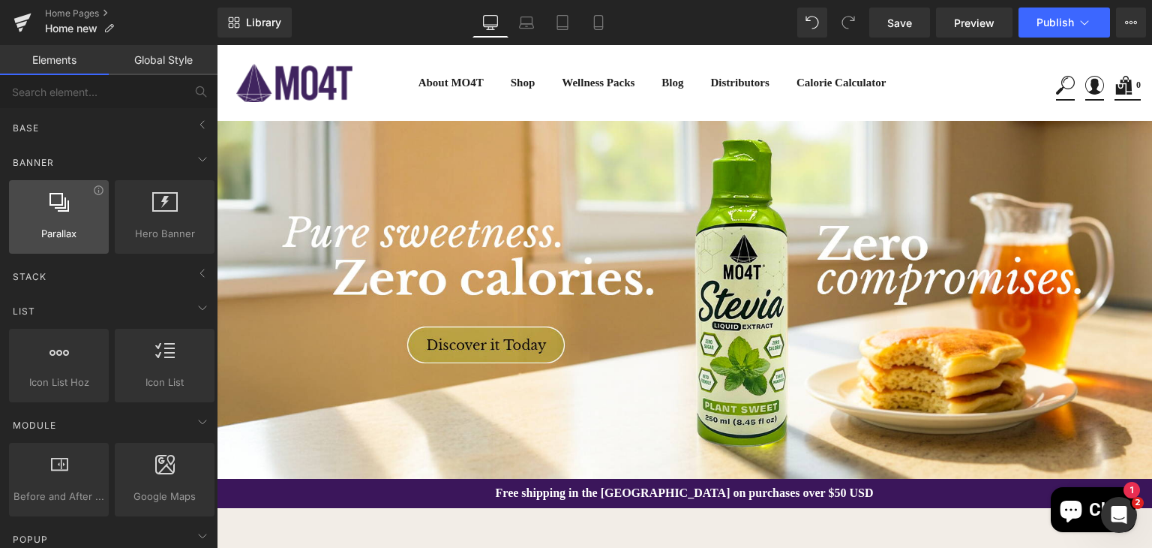
click at [86, 222] on div at bounding box center [59, 209] width 91 height 34
click at [200, 158] on icon at bounding box center [203, 159] width 18 height 18
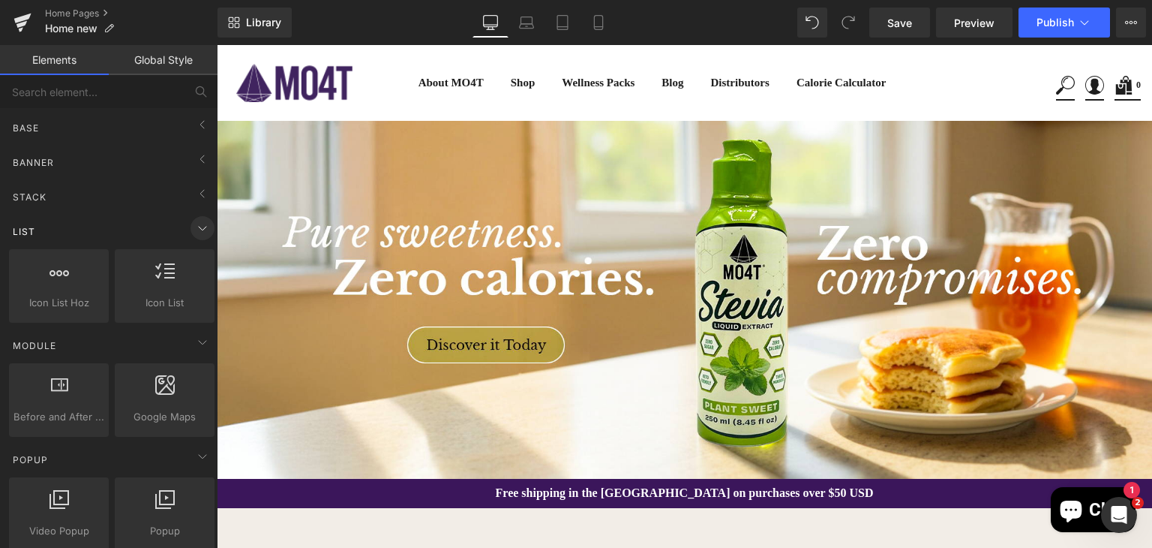
click at [198, 223] on icon at bounding box center [203, 228] width 18 height 18
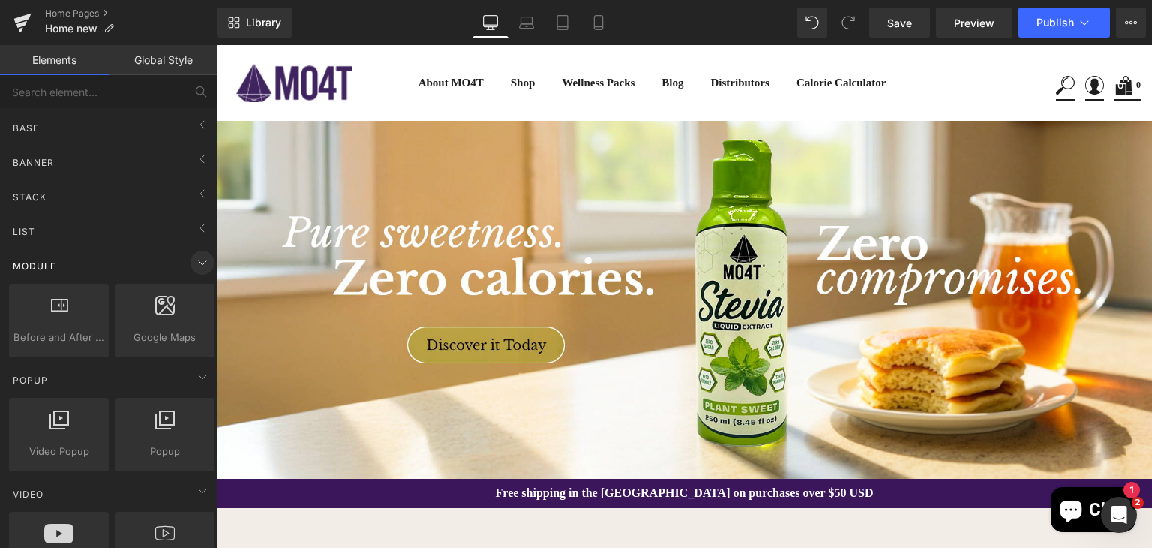
click at [199, 258] on icon at bounding box center [203, 263] width 18 height 18
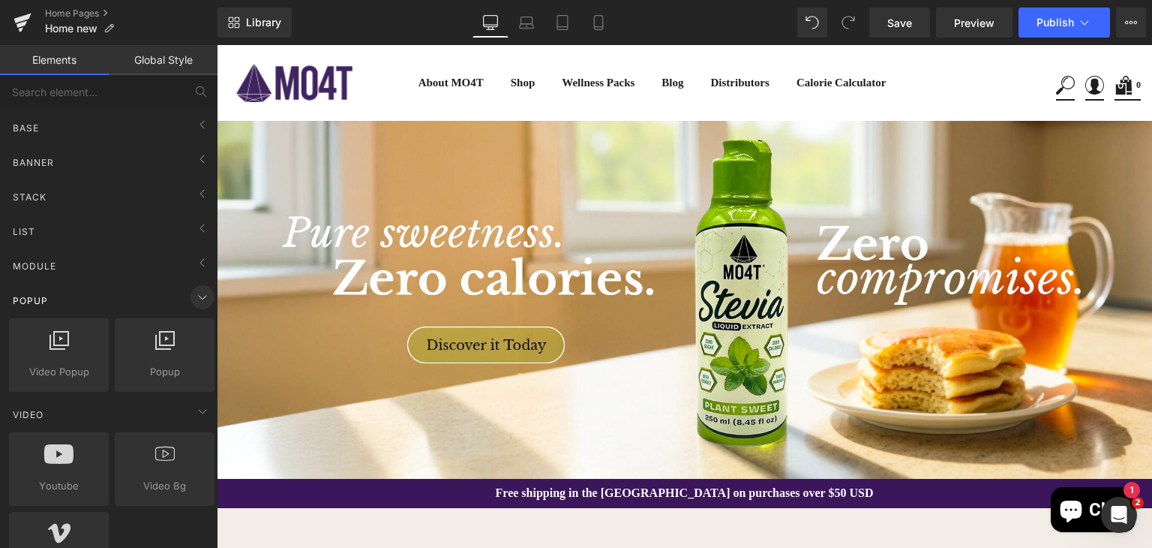
click at [198, 292] on icon at bounding box center [203, 297] width 18 height 18
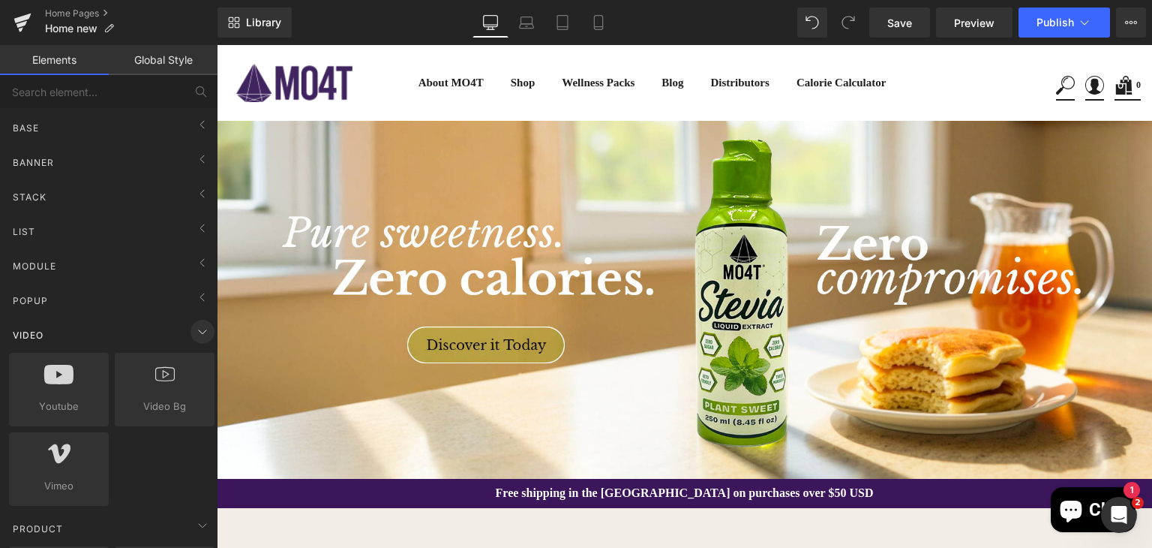
click at [198, 327] on icon at bounding box center [203, 332] width 18 height 18
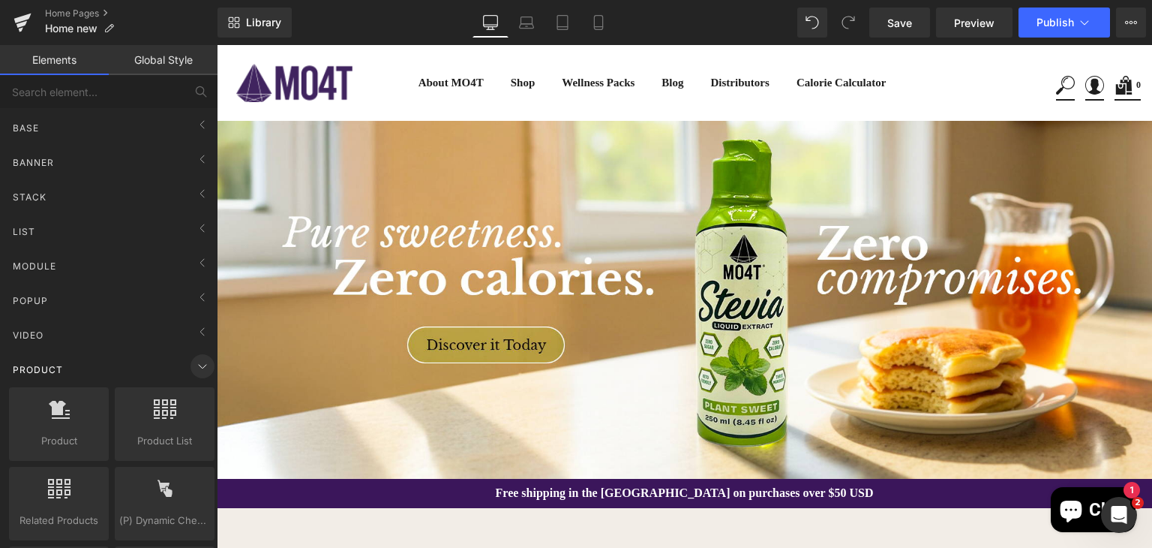
click at [194, 368] on icon at bounding box center [203, 366] width 18 height 18
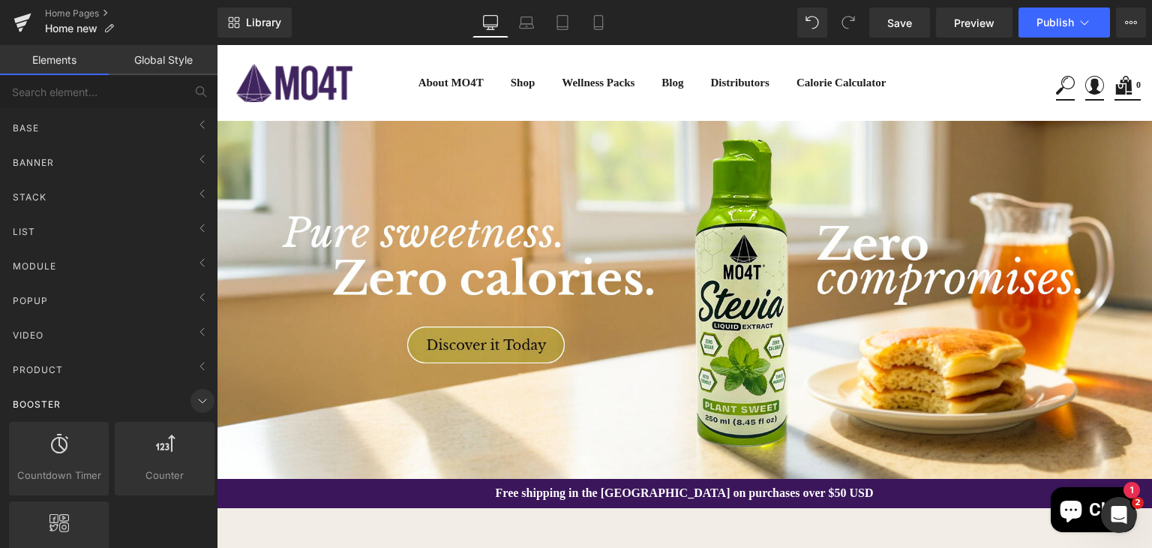
click at [194, 401] on icon at bounding box center [203, 401] width 18 height 18
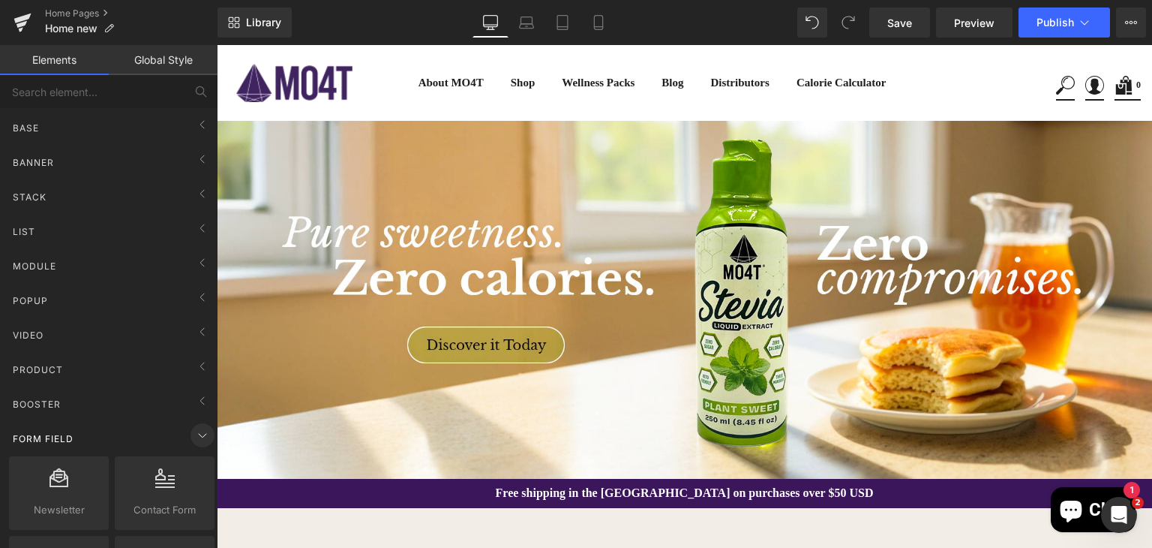
click at [201, 433] on icon at bounding box center [203, 435] width 18 height 18
click at [197, 467] on icon at bounding box center [203, 470] width 18 height 18
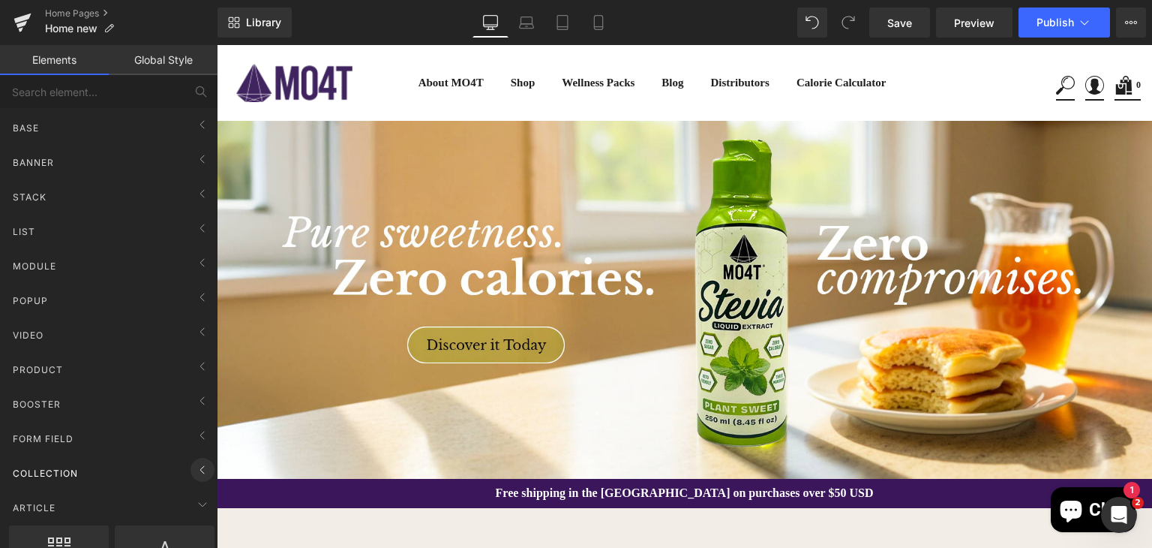
click at [196, 468] on icon at bounding box center [203, 470] width 18 height 18
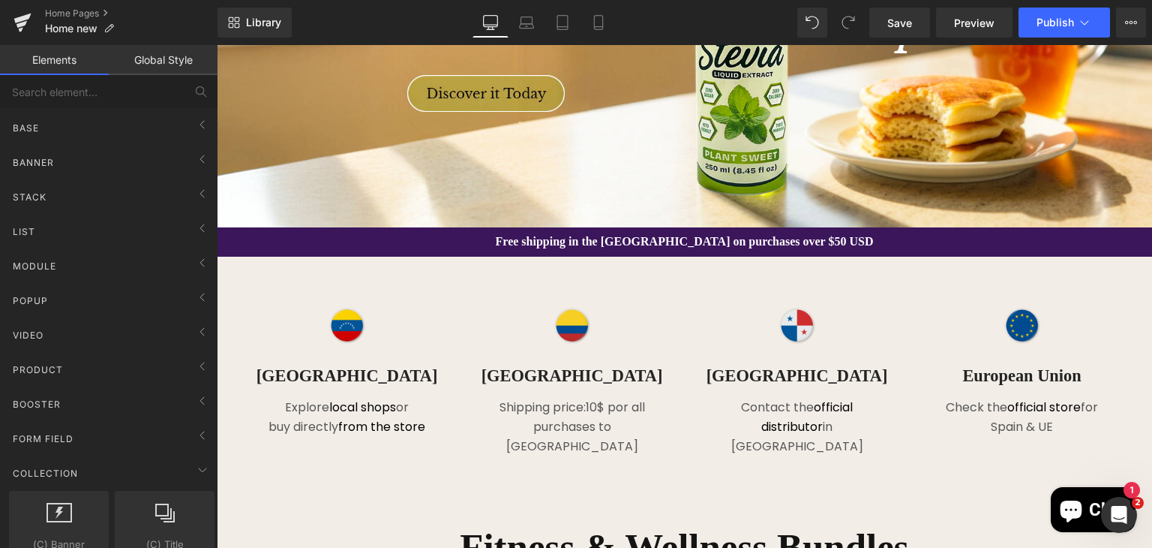
scroll to position [262, 0]
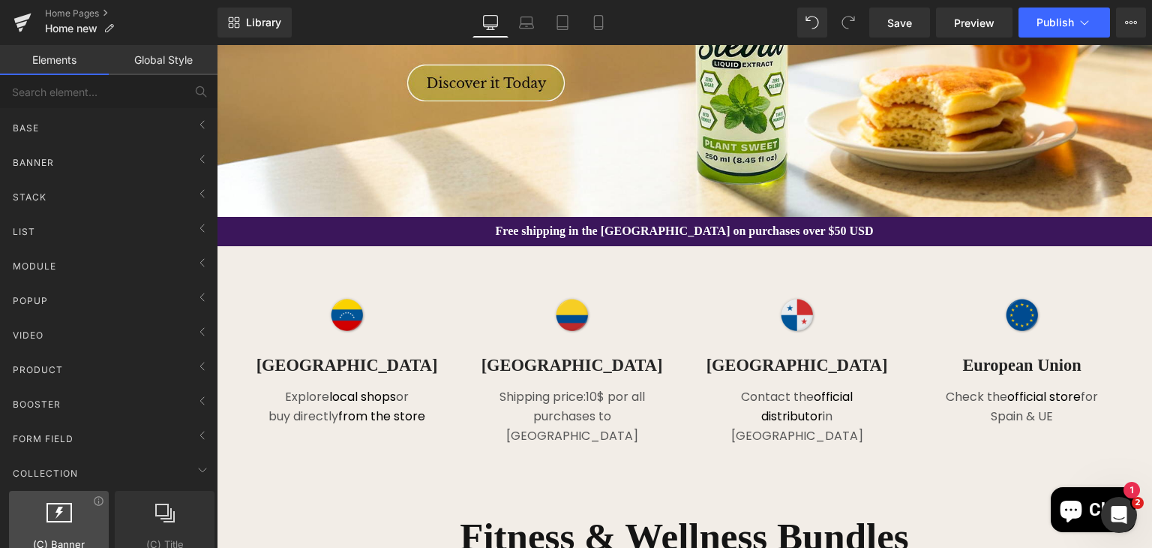
click at [64, 510] on icon at bounding box center [60, 513] width 26 height 20
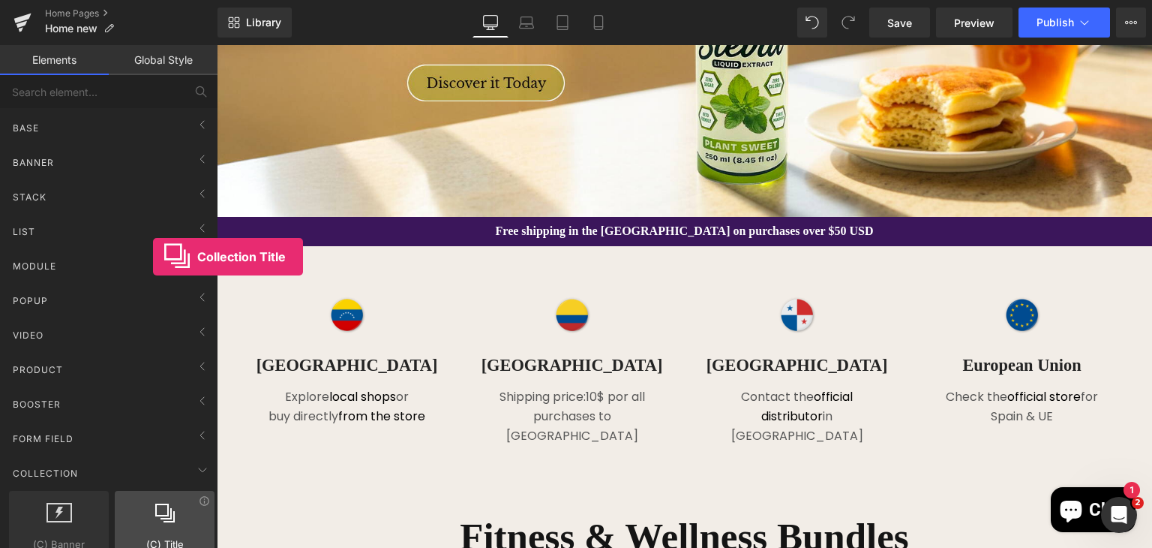
click at [155, 519] on icon at bounding box center [165, 513] width 20 height 20
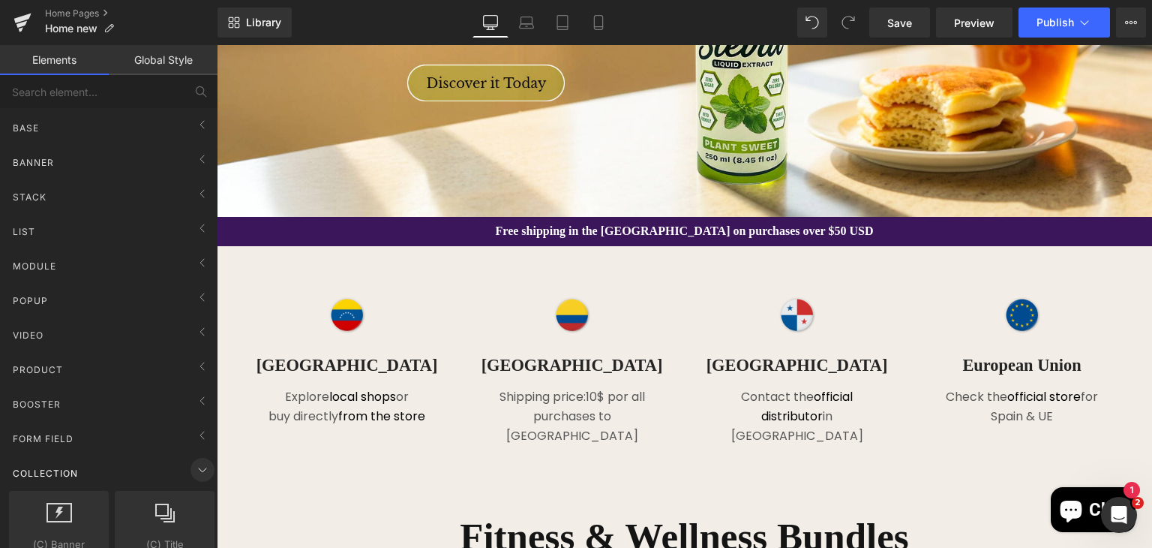
click at [198, 470] on icon at bounding box center [203, 470] width 18 height 18
click at [200, 495] on icon at bounding box center [203, 504] width 18 height 18
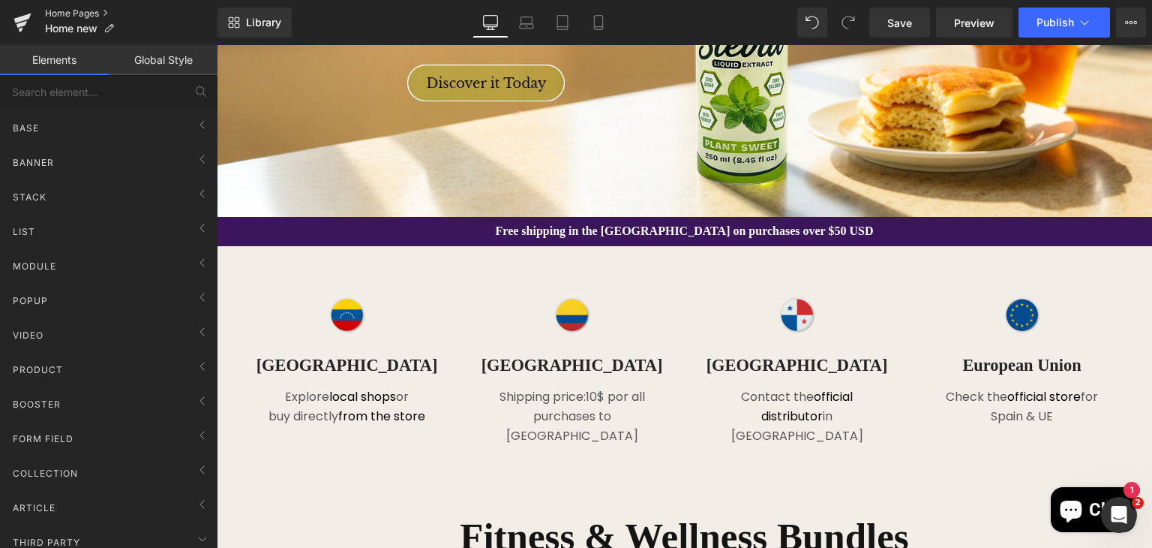
click at [112, 19] on link "Home Pages" at bounding box center [131, 14] width 173 height 12
click at [27, 21] on icon at bounding box center [23, 23] width 18 height 38
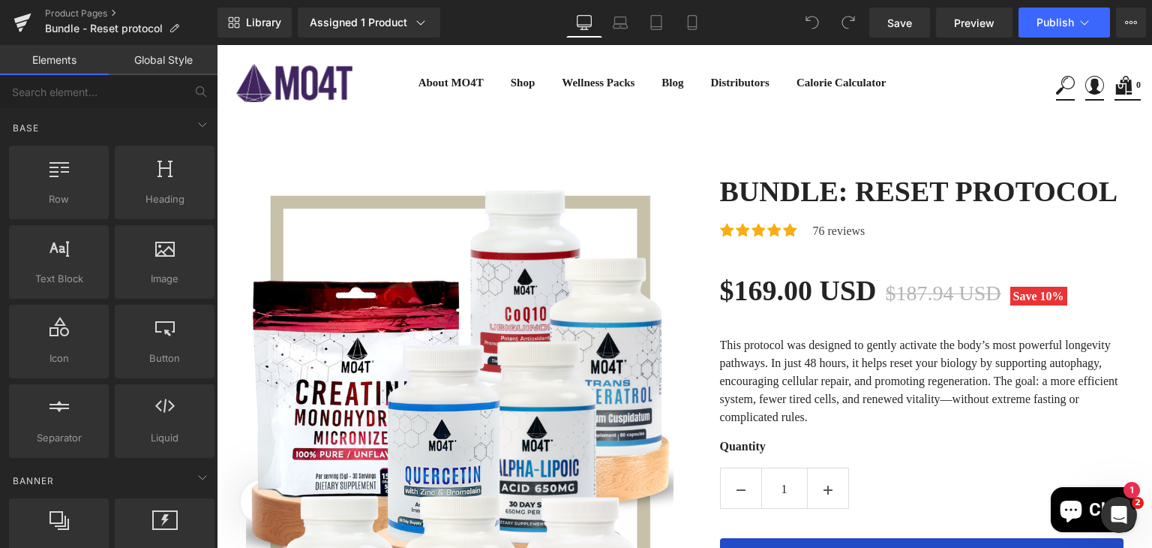
drag, startPoint x: 1148, startPoint y: 121, endPoint x: 1358, endPoint y: 85, distance: 213.1
click at [199, 126] on icon at bounding box center [203, 125] width 8 height 4
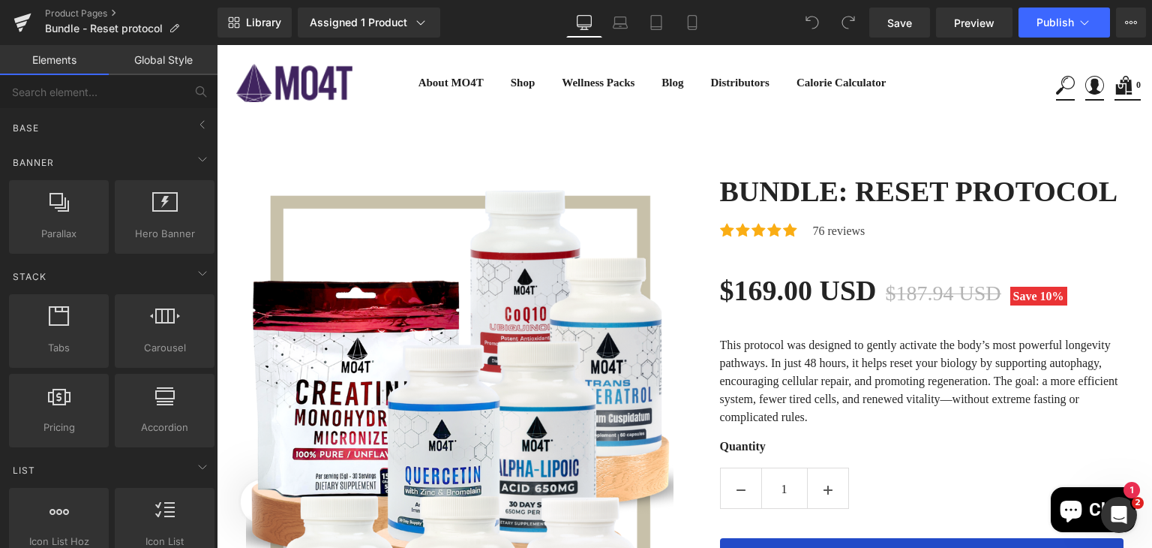
click at [72, 65] on link "Elements" at bounding box center [54, 60] width 109 height 30
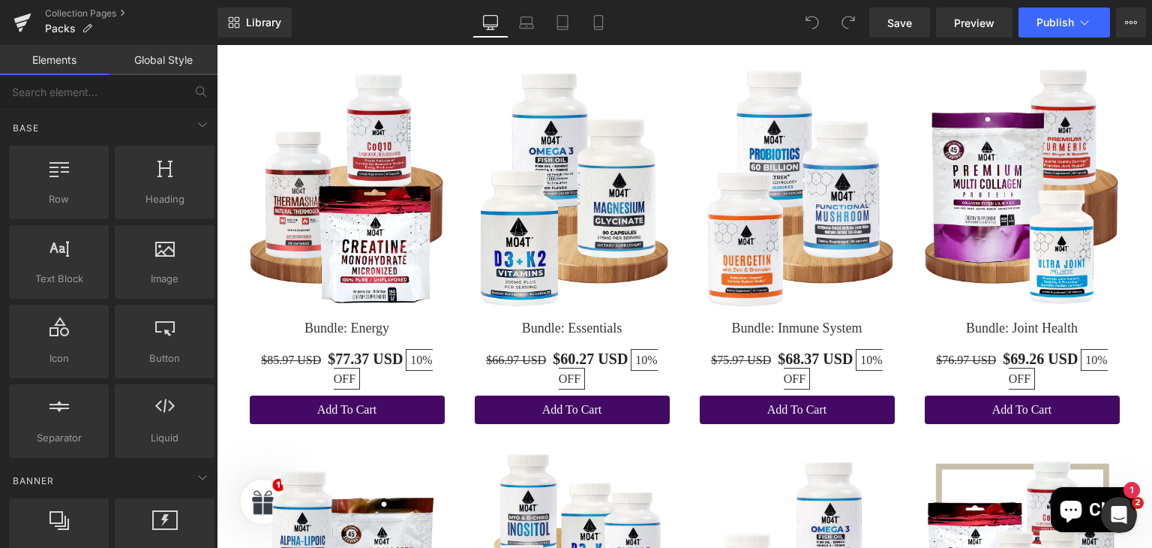
scroll to position [293, 0]
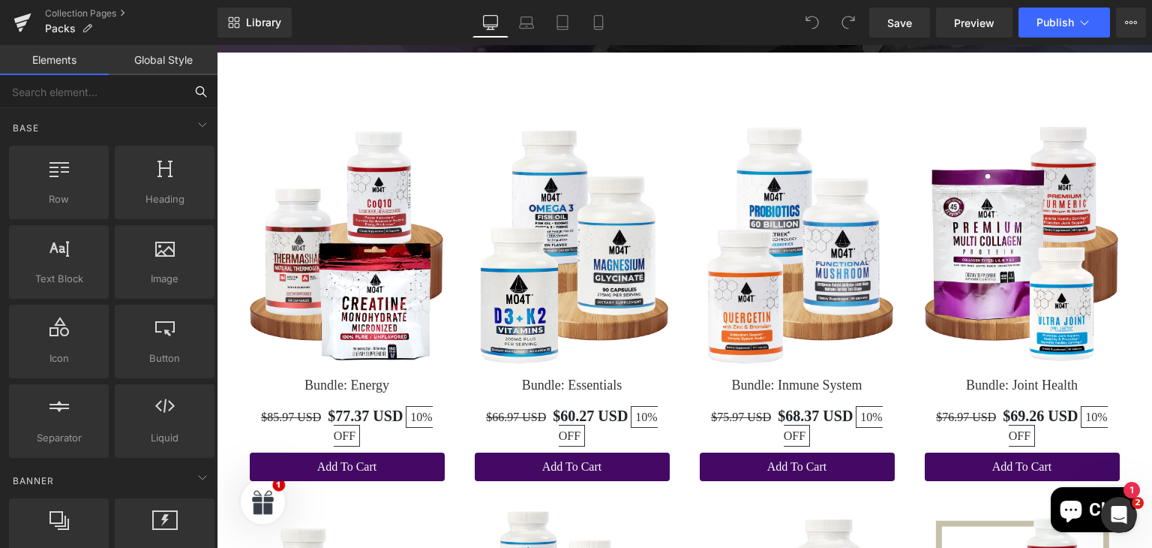
click at [54, 91] on input "text" at bounding box center [92, 91] width 185 height 33
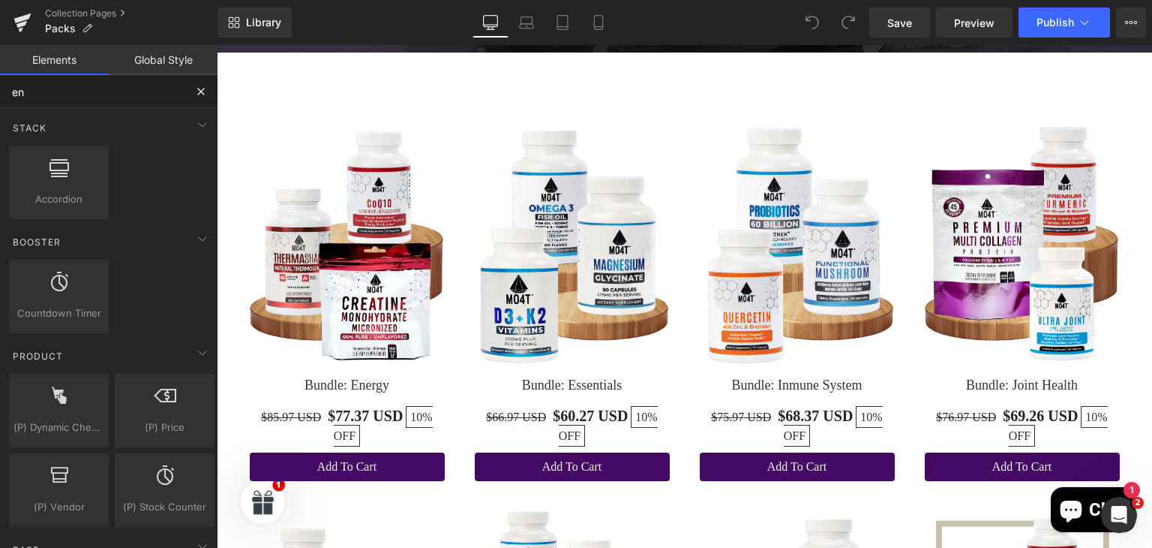
type input "e"
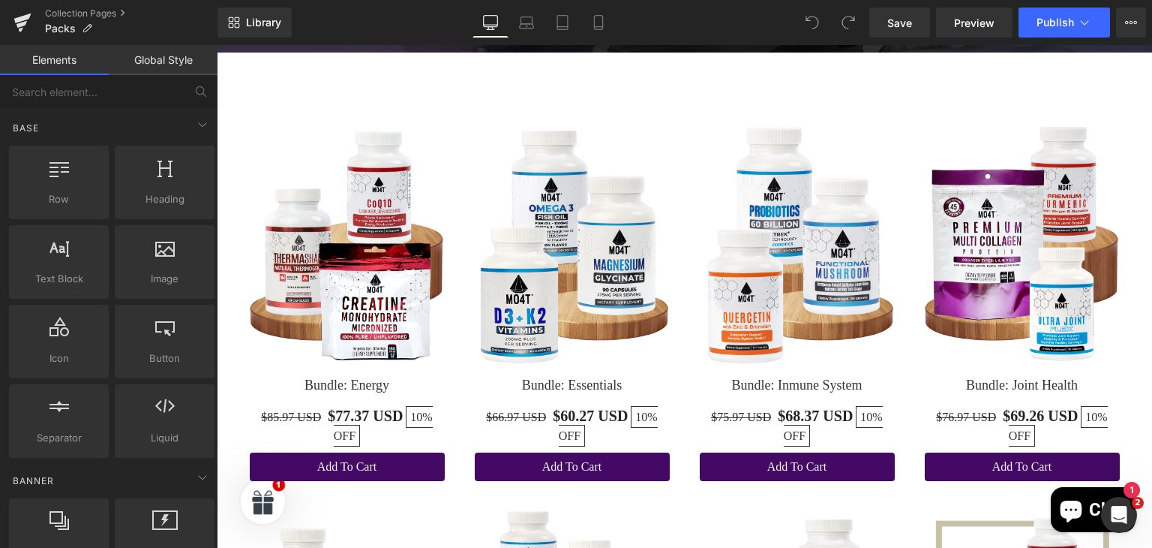
click at [170, 57] on link "Global Style" at bounding box center [163, 60] width 109 height 30
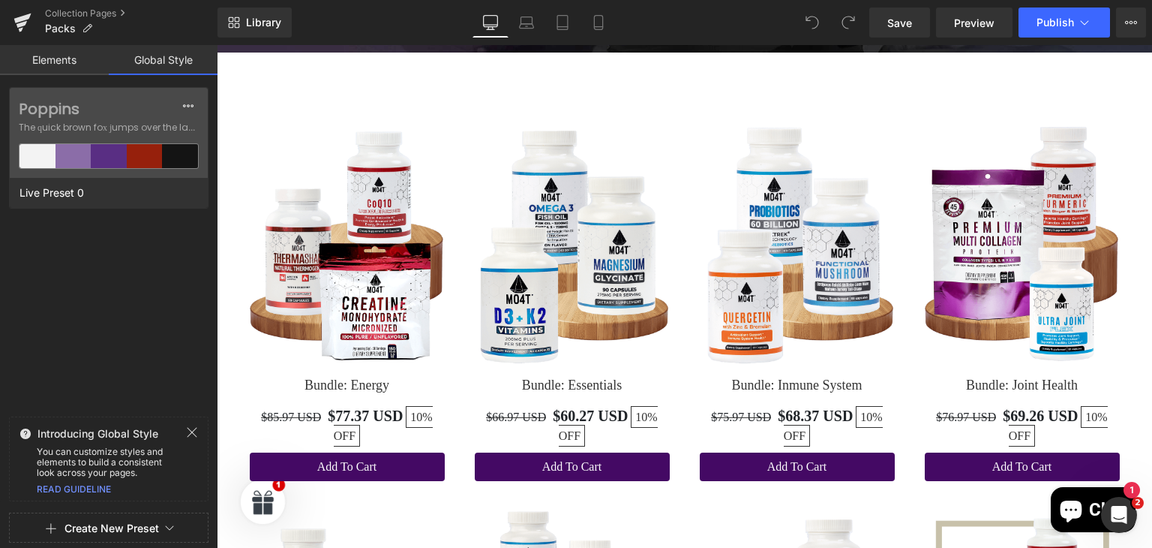
click at [62, 56] on link "Elements" at bounding box center [54, 60] width 109 height 30
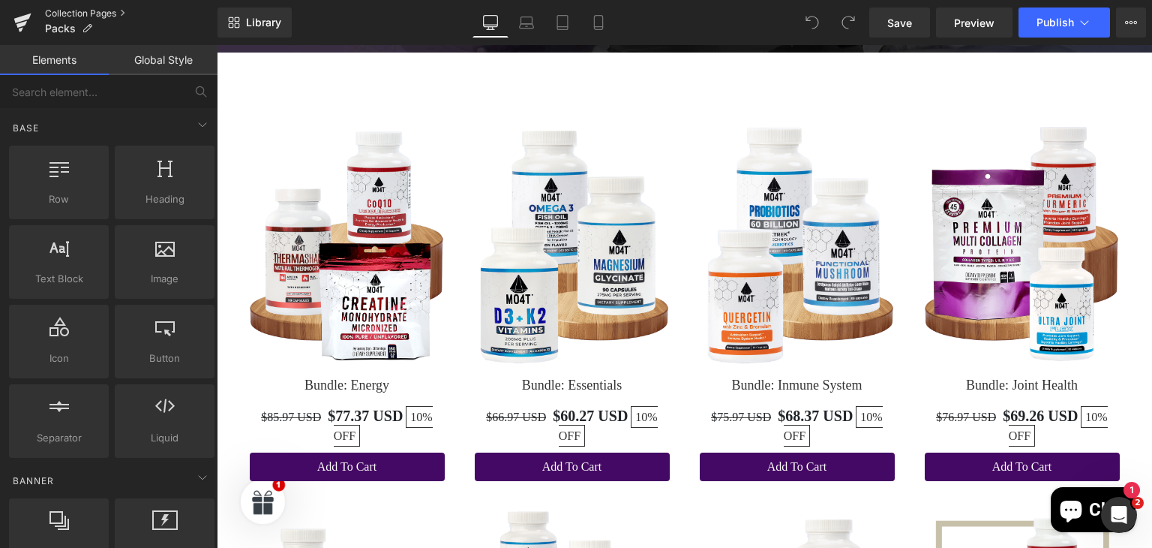
click at [123, 11] on link "Collection Pages" at bounding box center [131, 14] width 173 height 12
